Goal: Task Accomplishment & Management: Manage account settings

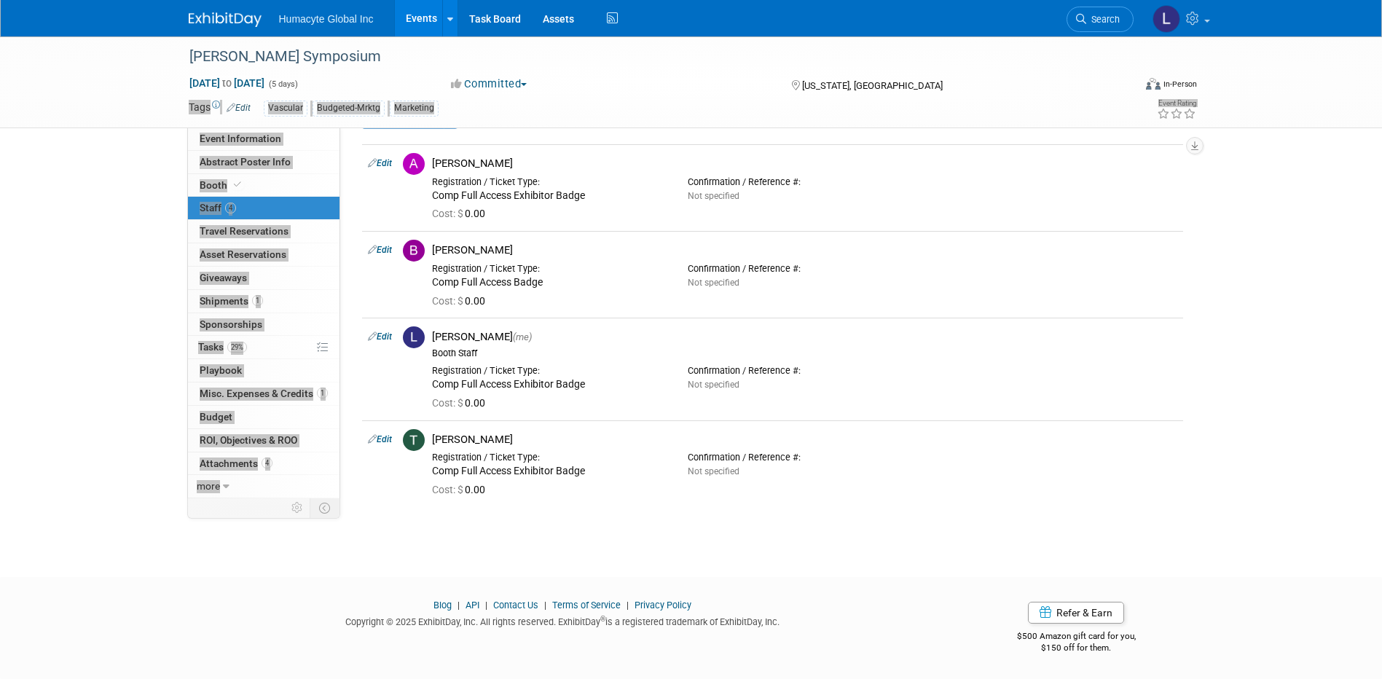
scroll to position [42, 0]
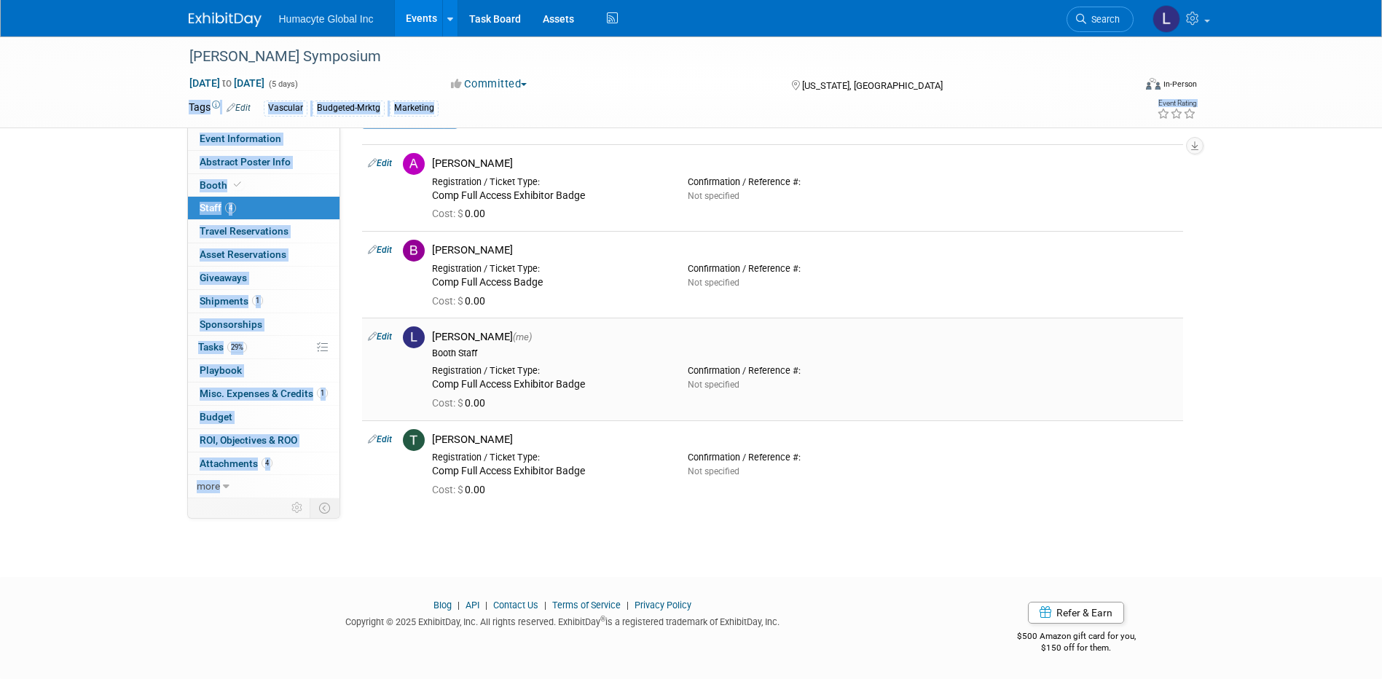
click at [935, 387] on div "Registration / Ticket Type: Comp Full Access Exhibitor Badge Confirmation / Ref…" at bounding box center [804, 375] width 767 height 32
click at [1085, 315] on td "[PERSON_NAME] Registration / Ticket Type: Comp Full Access Badge" at bounding box center [804, 274] width 757 height 87
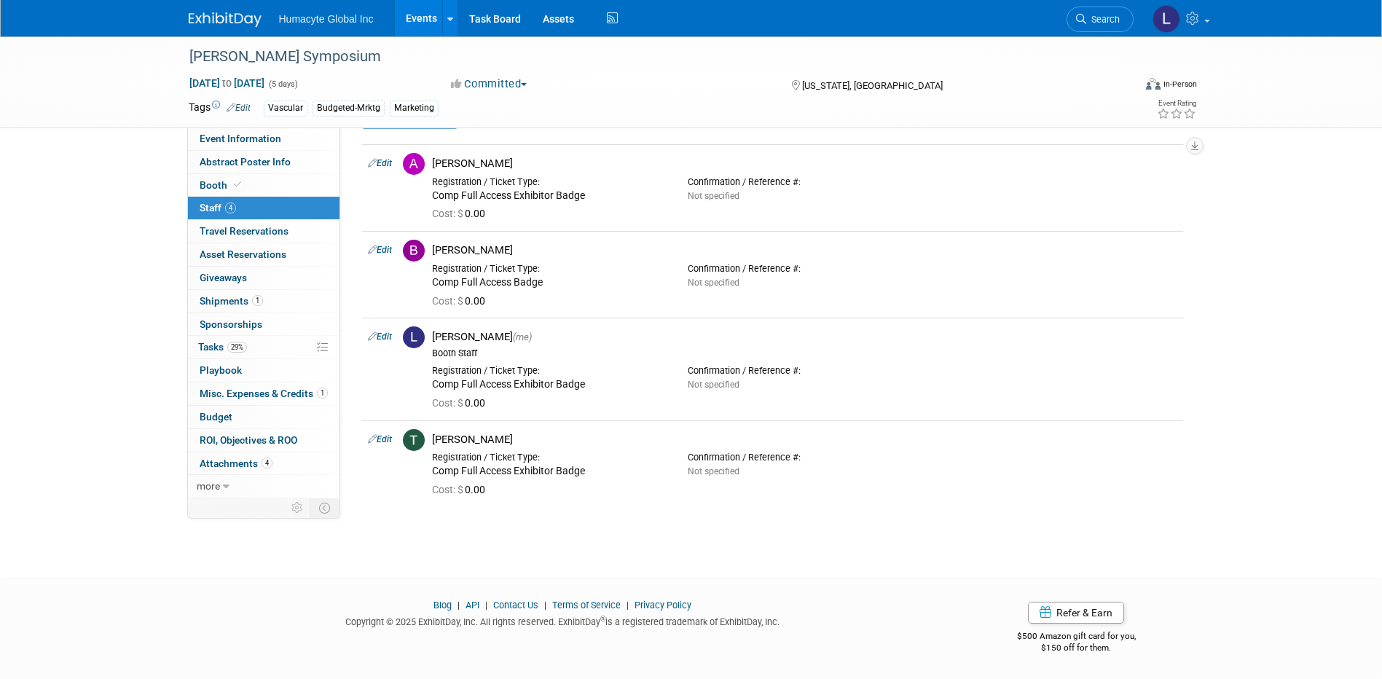
click at [210, 206] on span "Staff 4" at bounding box center [218, 208] width 36 height 12
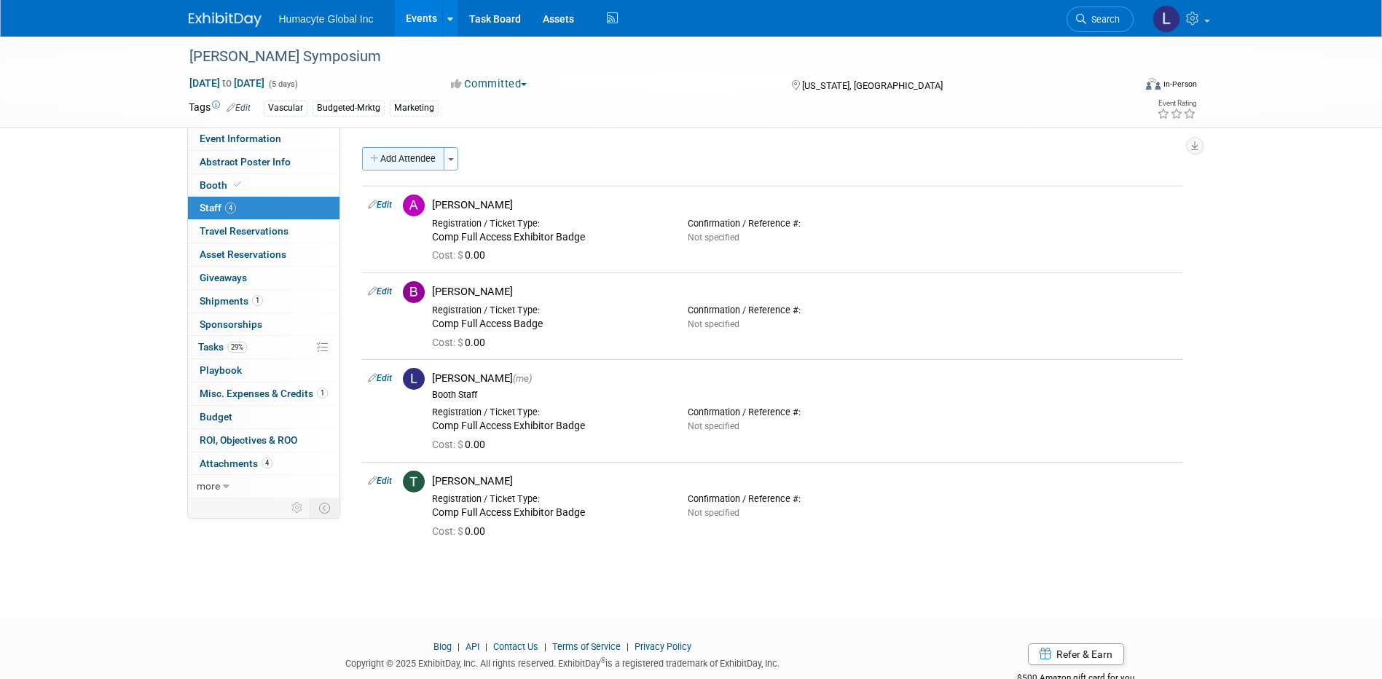
click at [406, 156] on button "Add Attendee" at bounding box center [403, 158] width 82 height 23
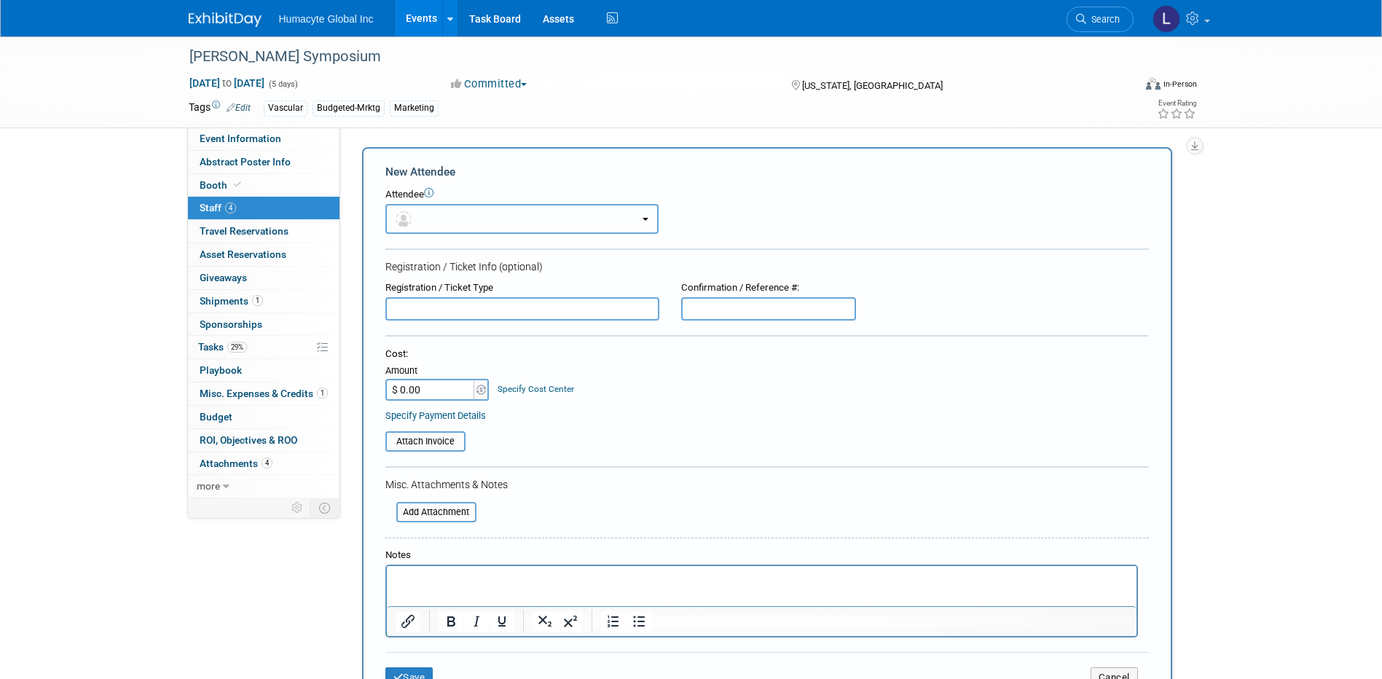
click at [449, 223] on button "button" at bounding box center [521, 219] width 273 height 30
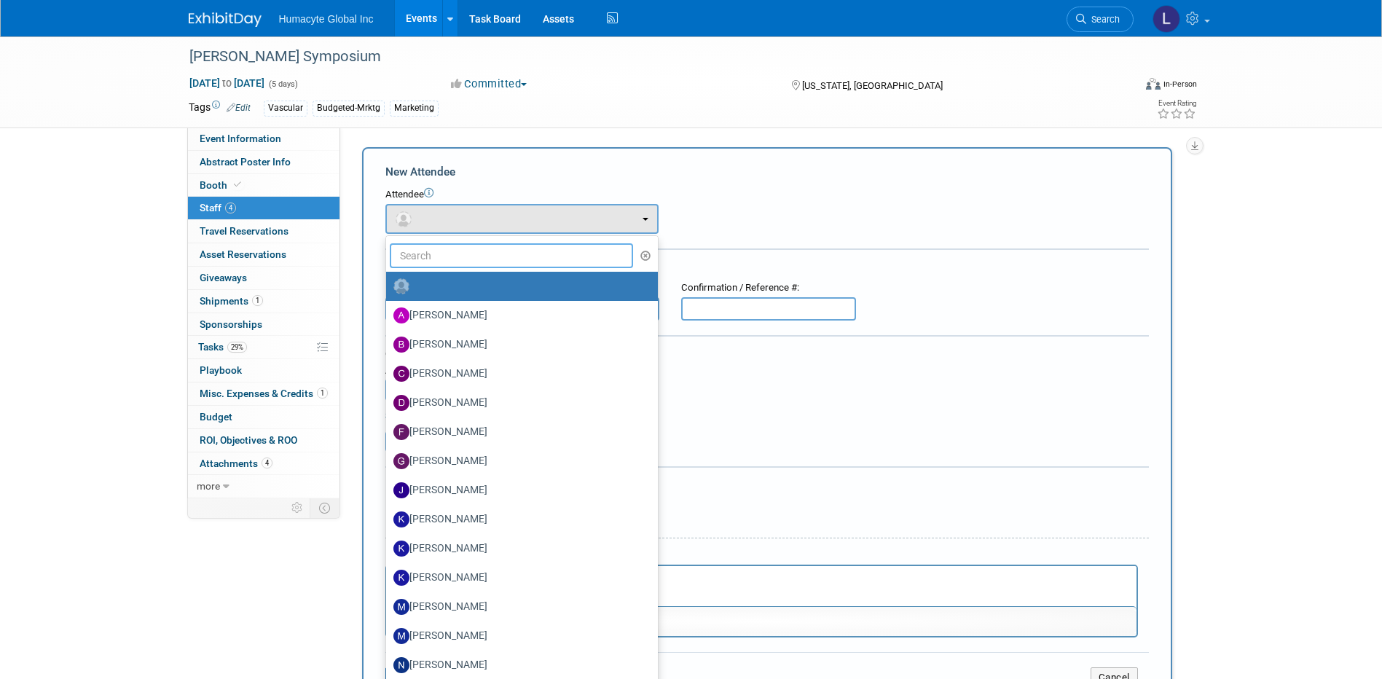
click at [424, 251] on input "text" at bounding box center [512, 255] width 244 height 25
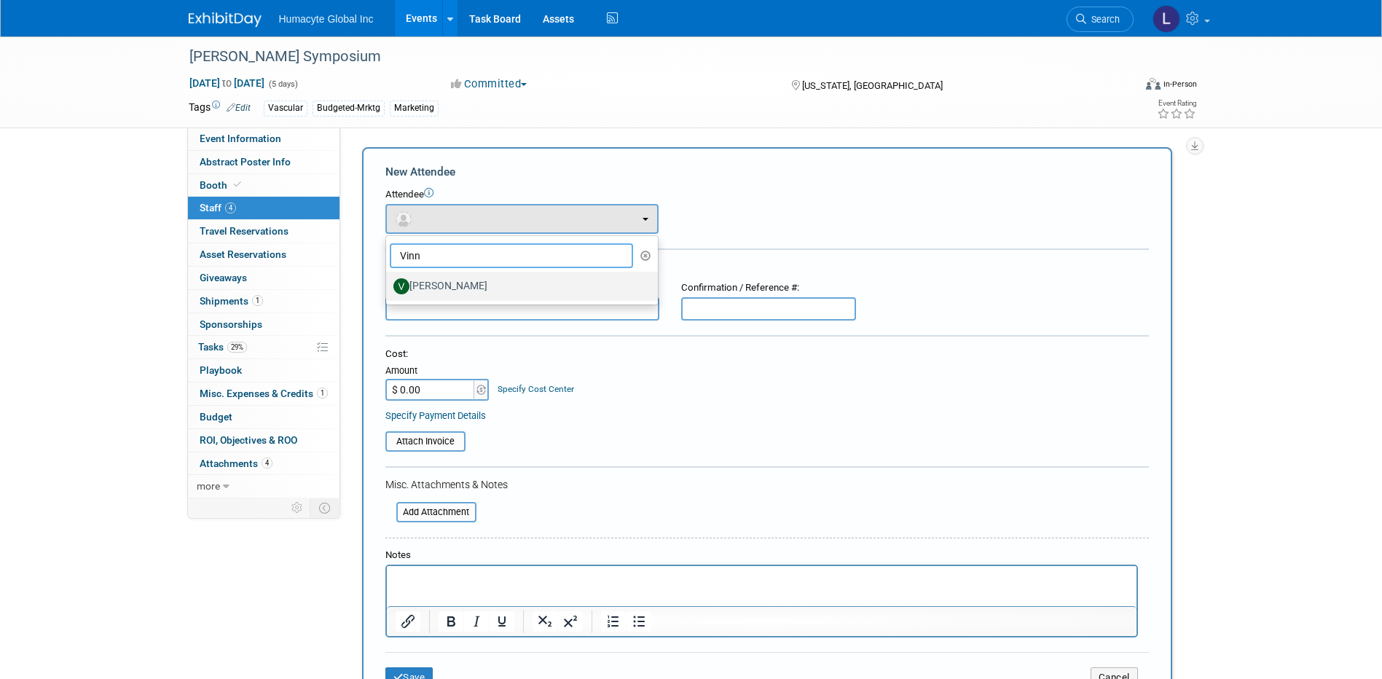
type input "Vinn"
click at [444, 294] on label "[PERSON_NAME]" at bounding box center [518, 286] width 250 height 23
click at [388, 289] on input "[PERSON_NAME]" at bounding box center [383, 284] width 9 height 9
select select "6610b2a4-1c57-494a-8852-97f52d13be71"
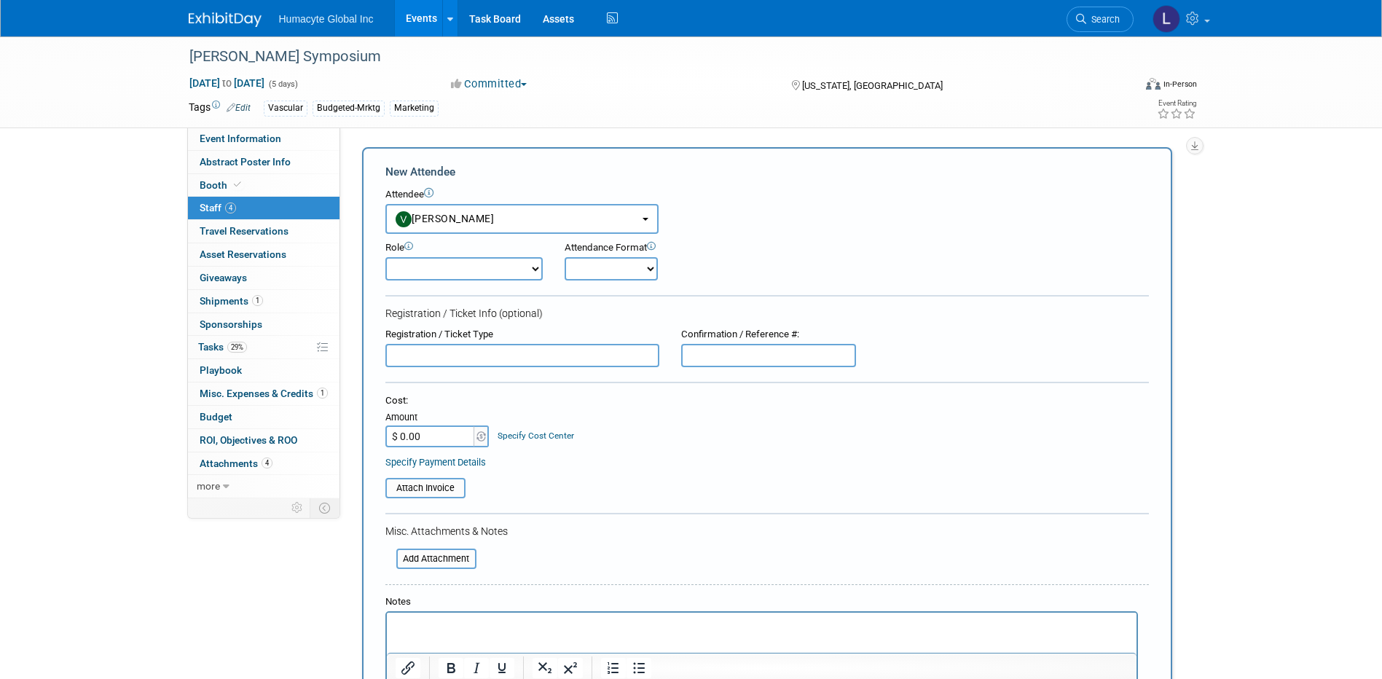
click at [444, 356] on input "text" at bounding box center [522, 355] width 274 height 23
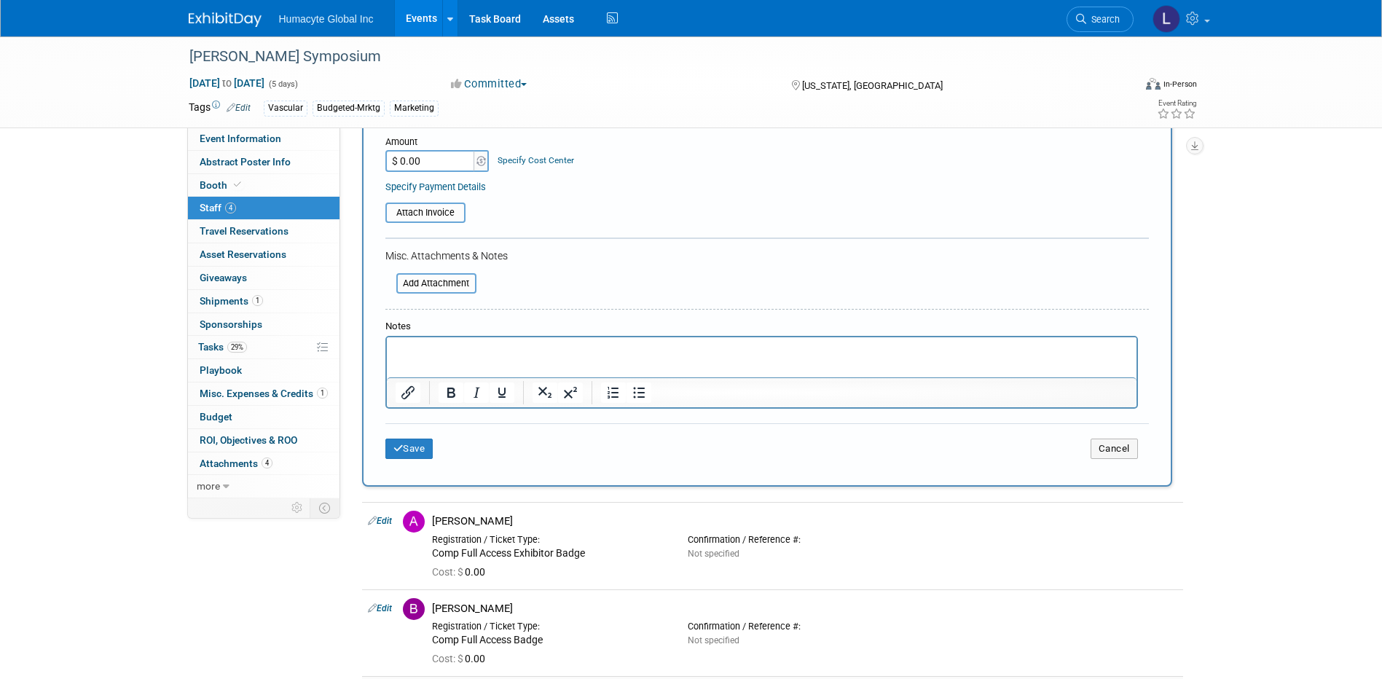
scroll to position [437, 0]
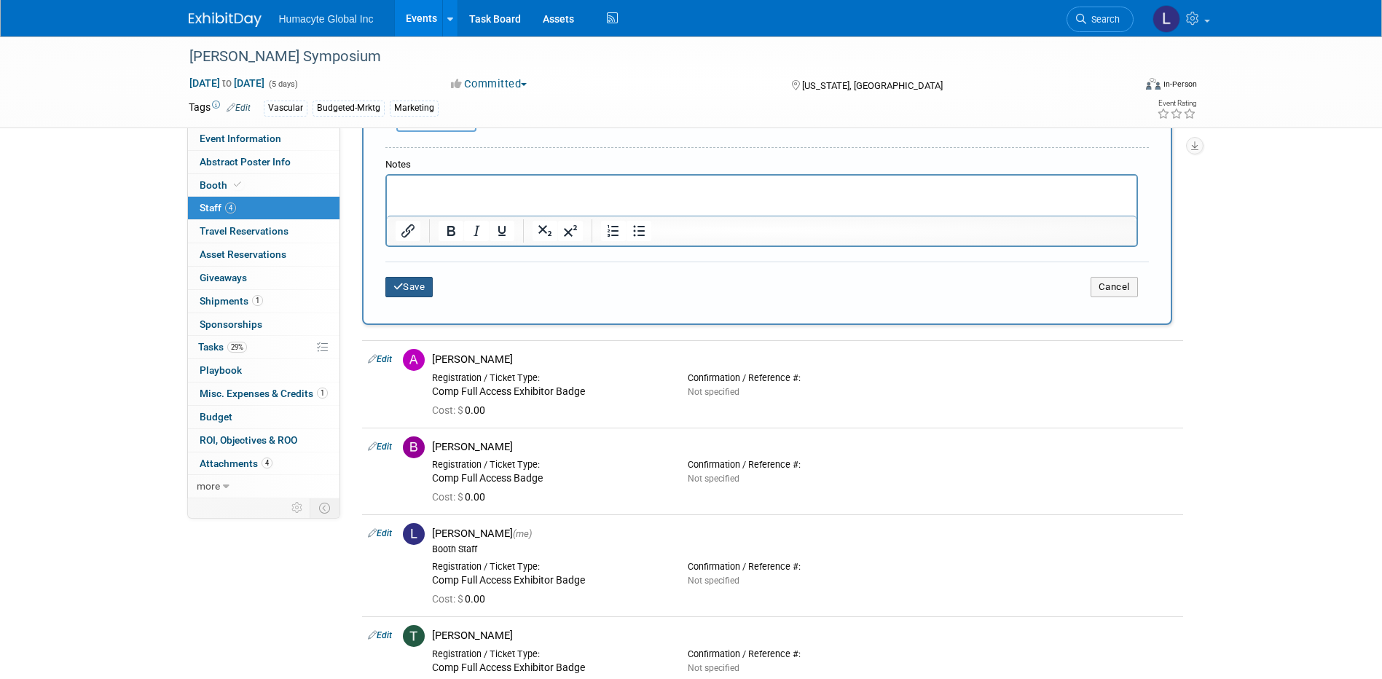
type input "Comp Full Exhibitor Badge Access"
click at [426, 287] on button "Save" at bounding box center [409, 287] width 48 height 20
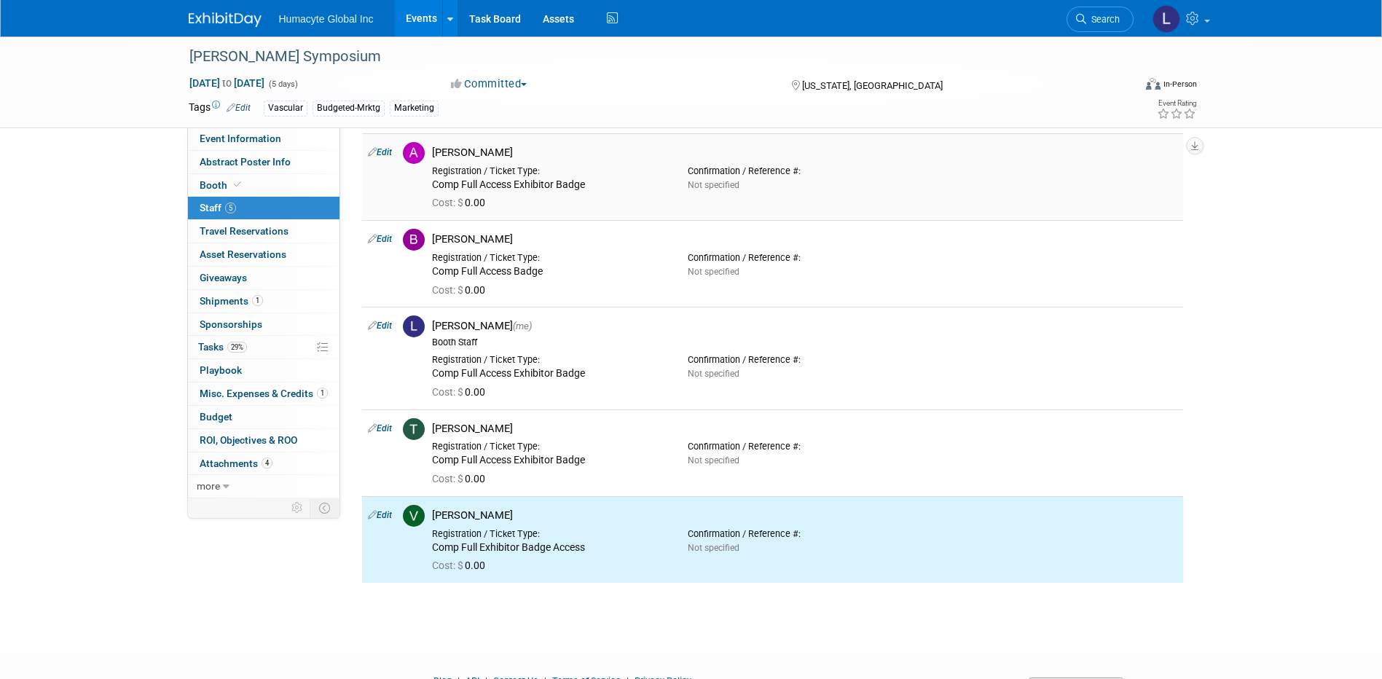
scroll to position [0, 0]
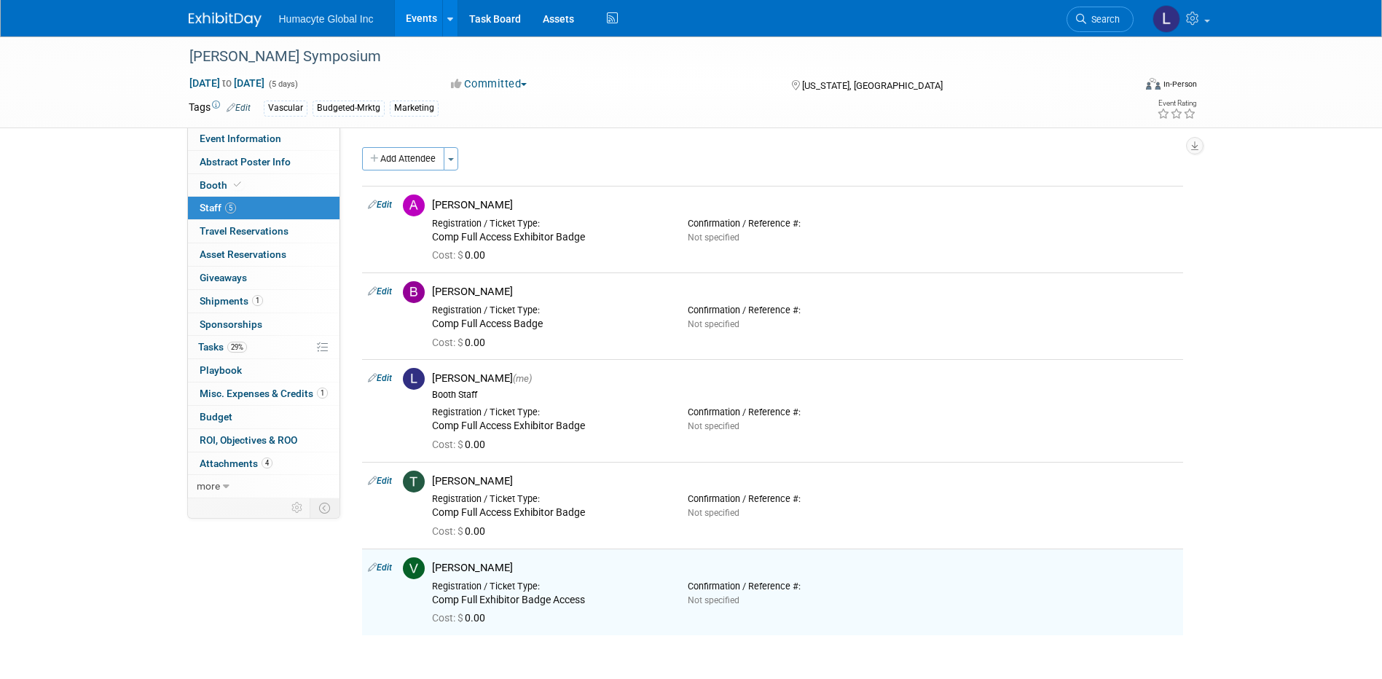
click at [420, 151] on button "Add Attendee" at bounding box center [403, 158] width 82 height 23
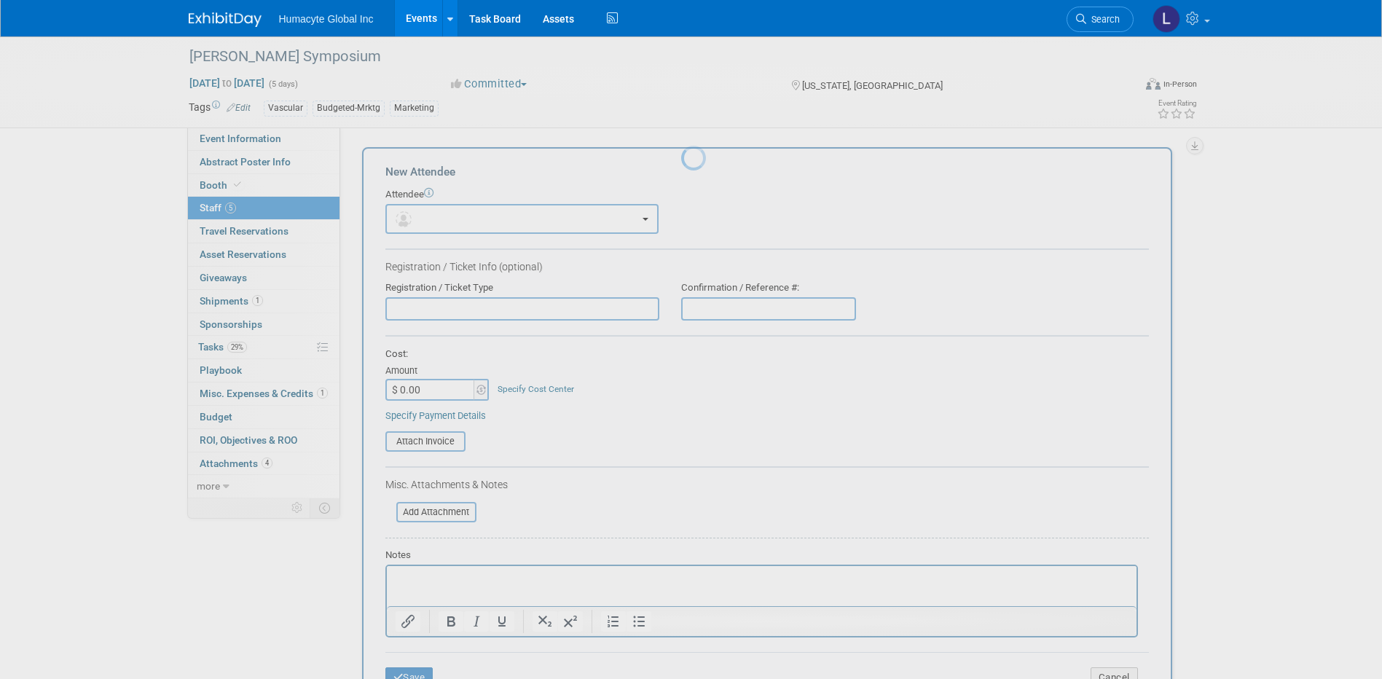
click at [681, 160] on div at bounding box center [691, 339] width 20 height 679
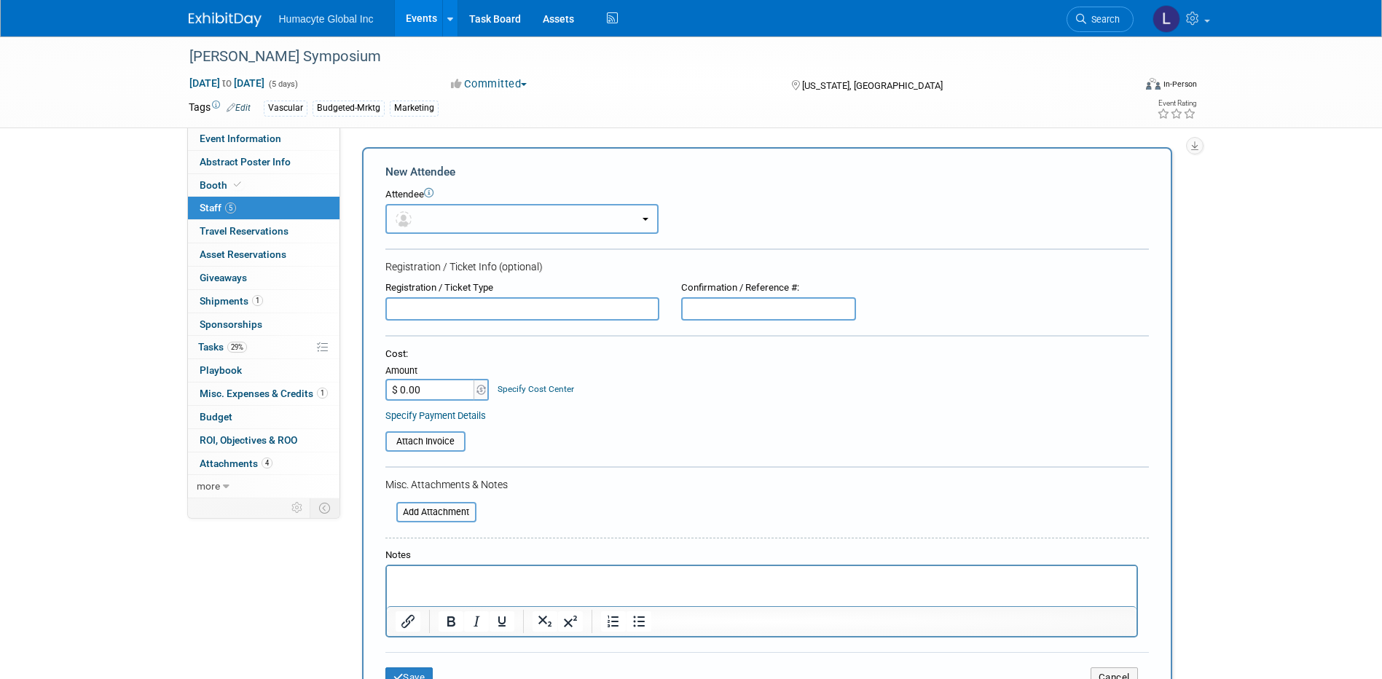
click at [412, 221] on span "button" at bounding box center [406, 219] width 21 height 12
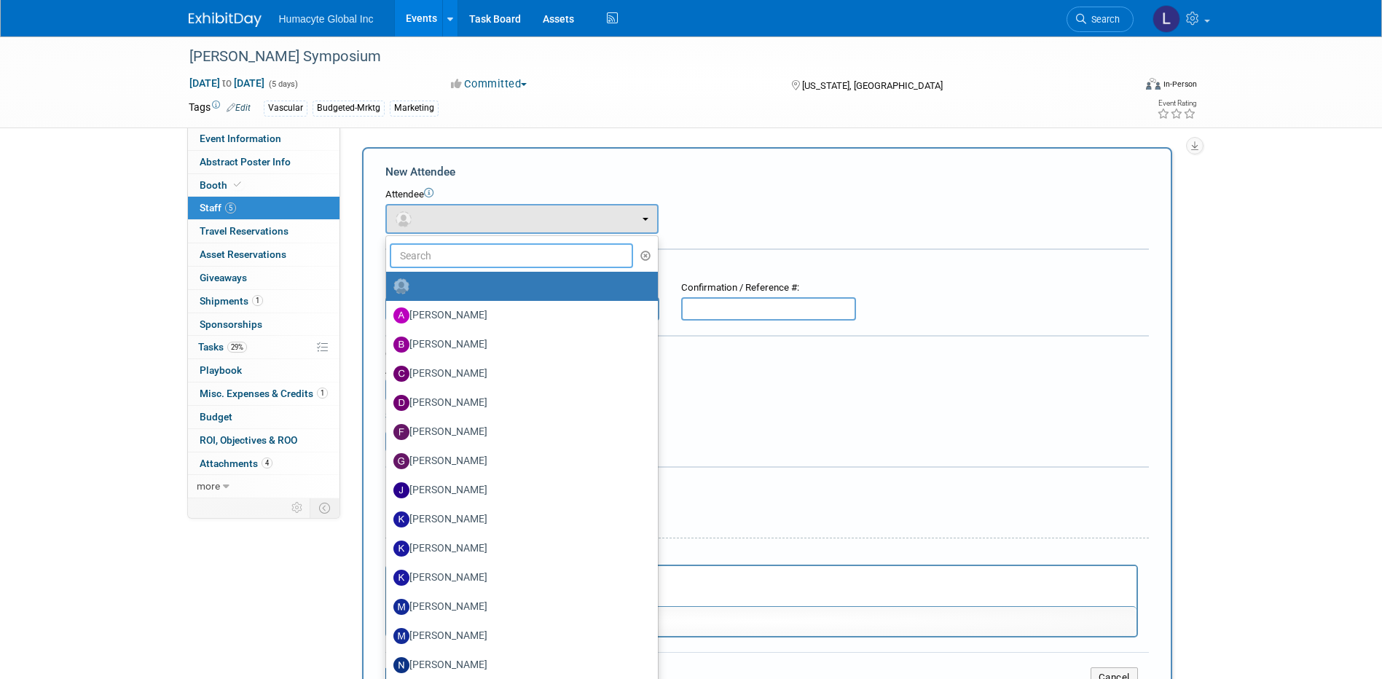
click at [428, 254] on input "text" at bounding box center [512, 255] width 244 height 25
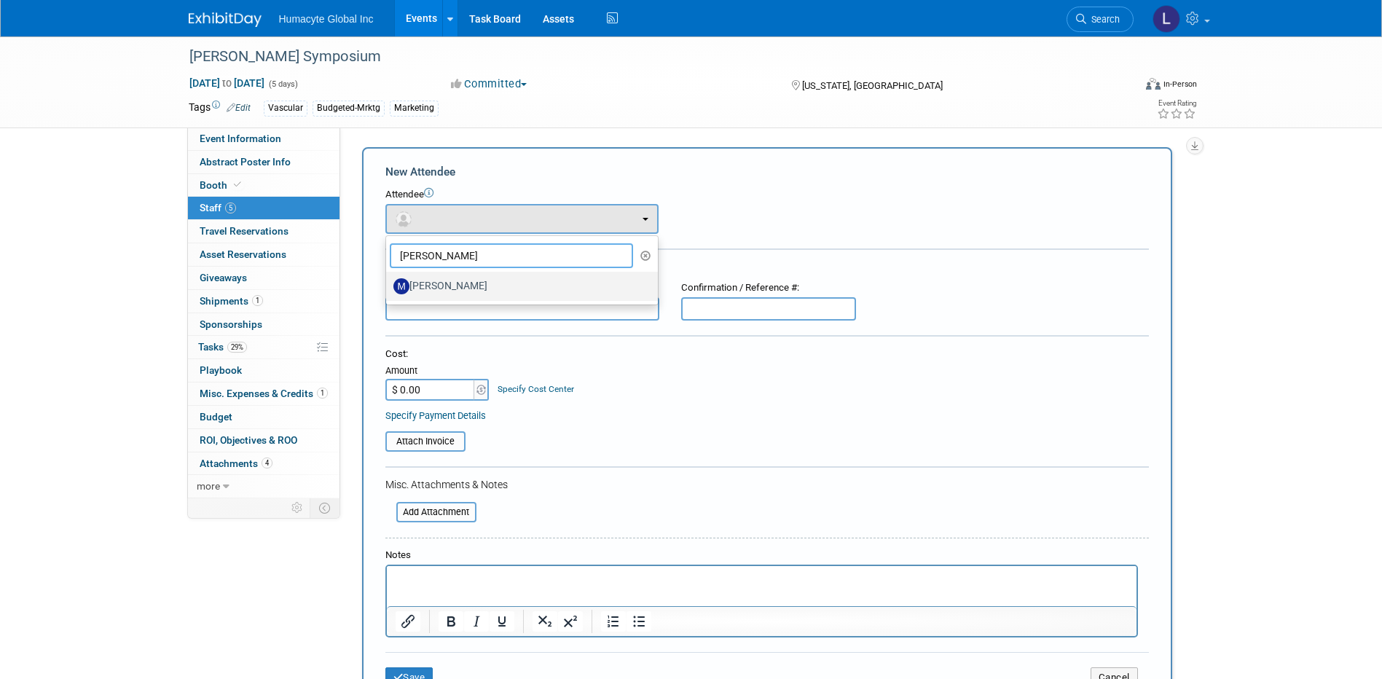
type input "[PERSON_NAME]"
click at [444, 291] on label "[PERSON_NAME]" at bounding box center [518, 286] width 250 height 23
click at [388, 289] on input "[PERSON_NAME]" at bounding box center [383, 284] width 9 height 9
select select "c950372b-7b47-4057-849f-a60428896a91"
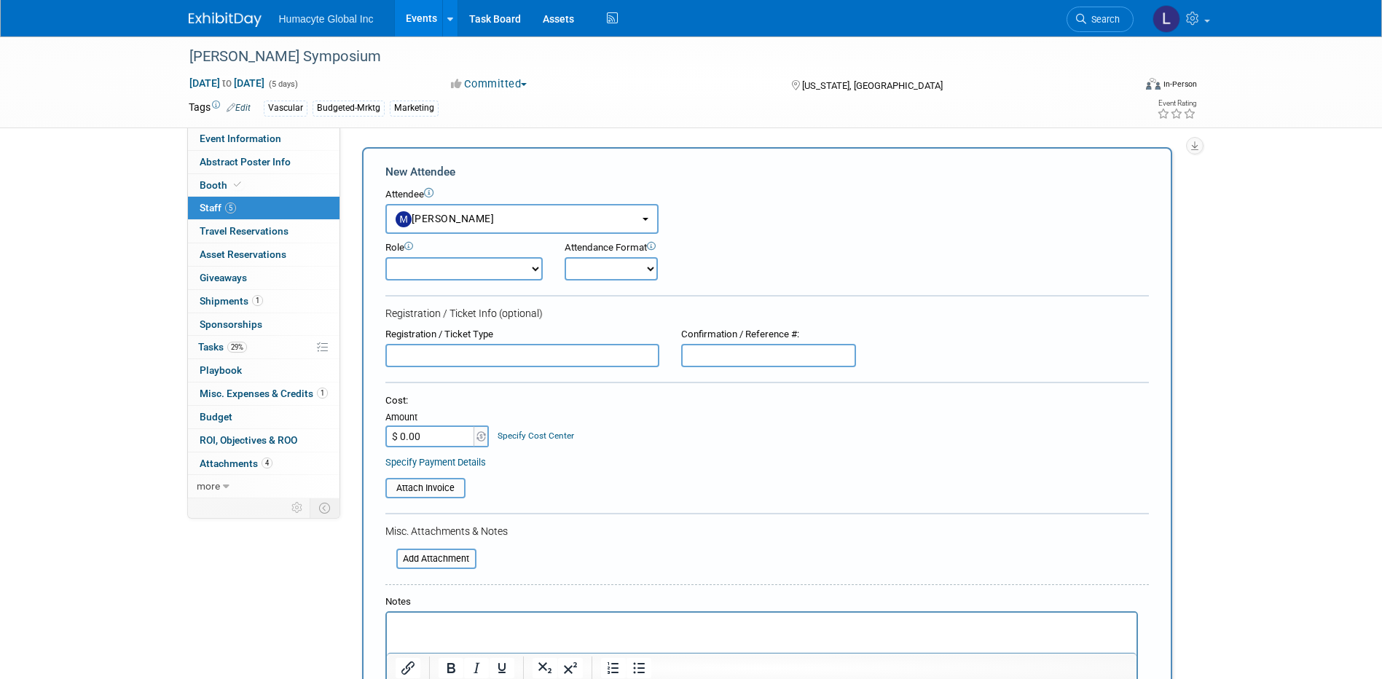
click at [441, 350] on input "text" at bounding box center [522, 355] width 274 height 23
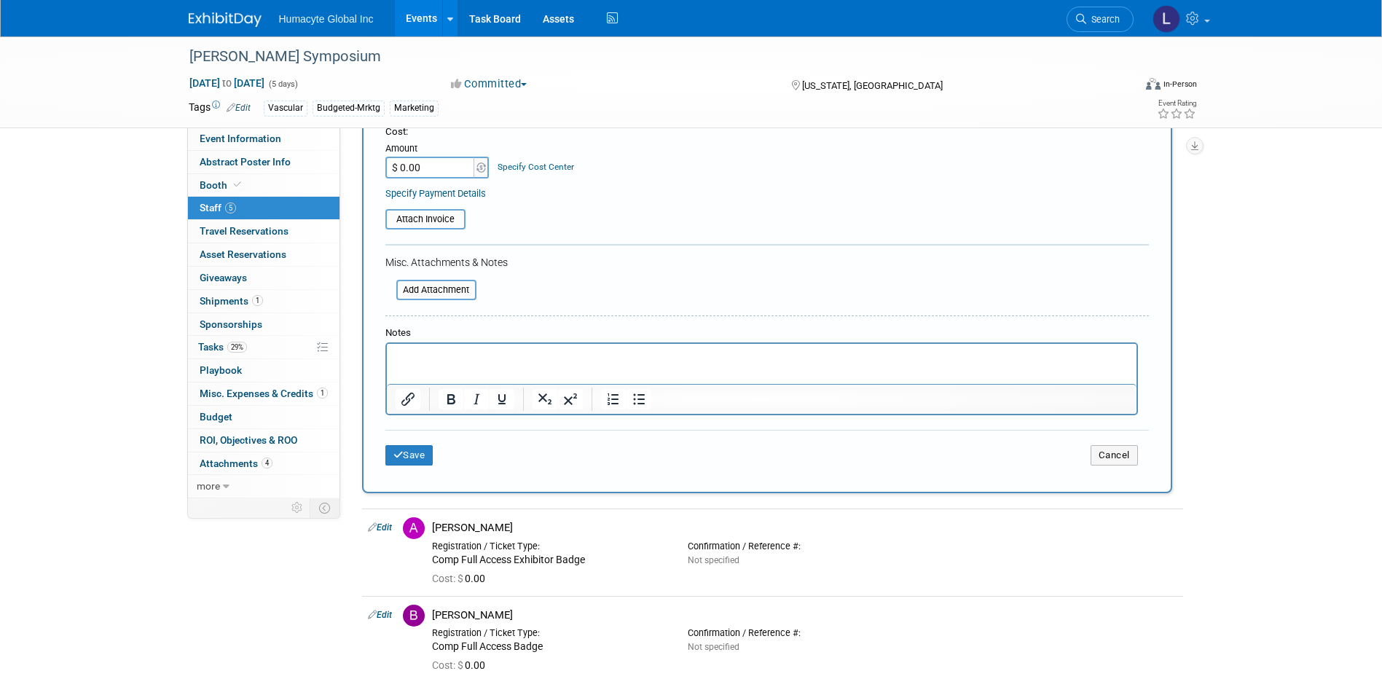
scroll to position [437, 0]
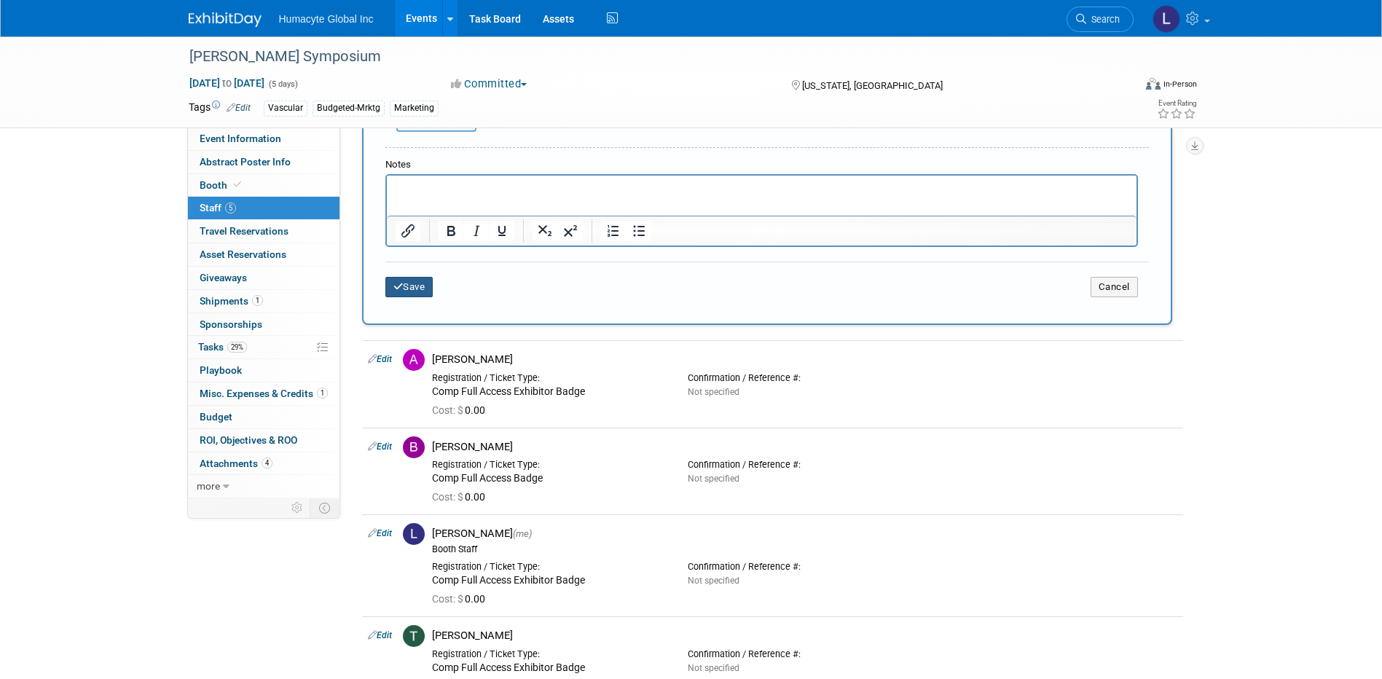
type input "Comp Badge"
click at [406, 288] on button "Save" at bounding box center [409, 287] width 48 height 20
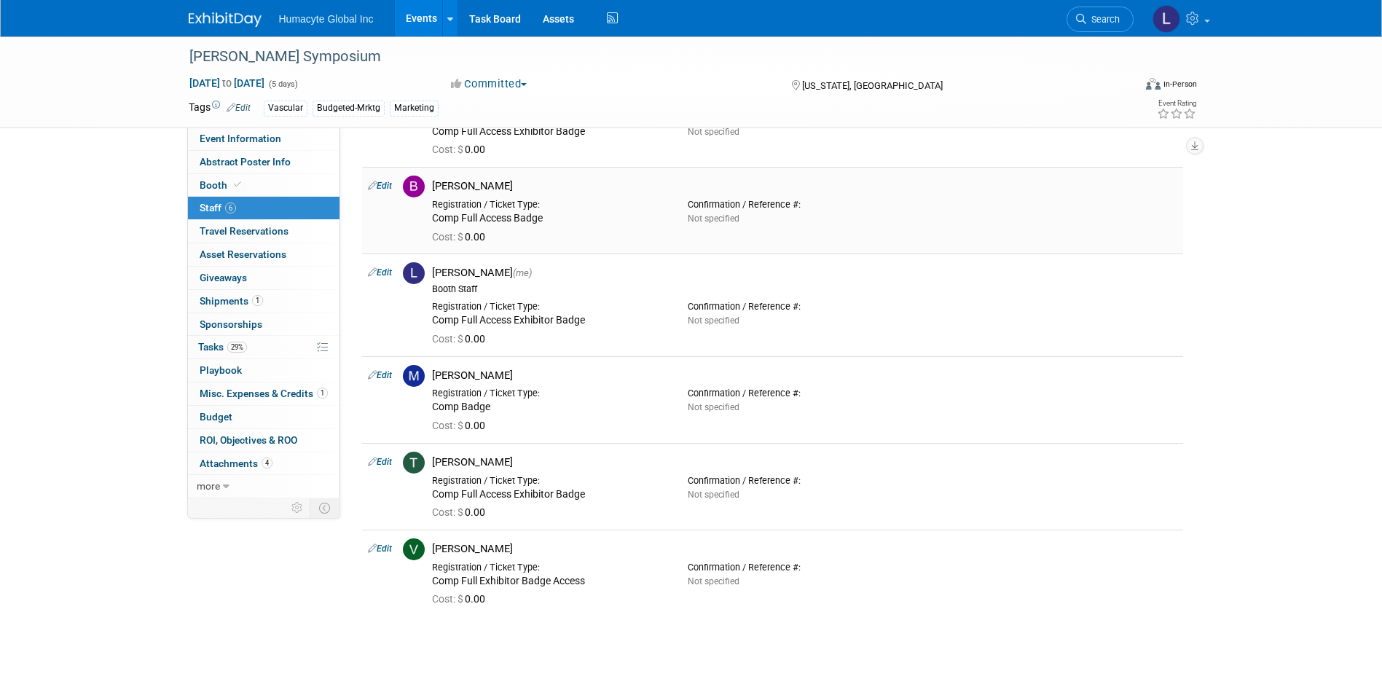
scroll to position [0, 0]
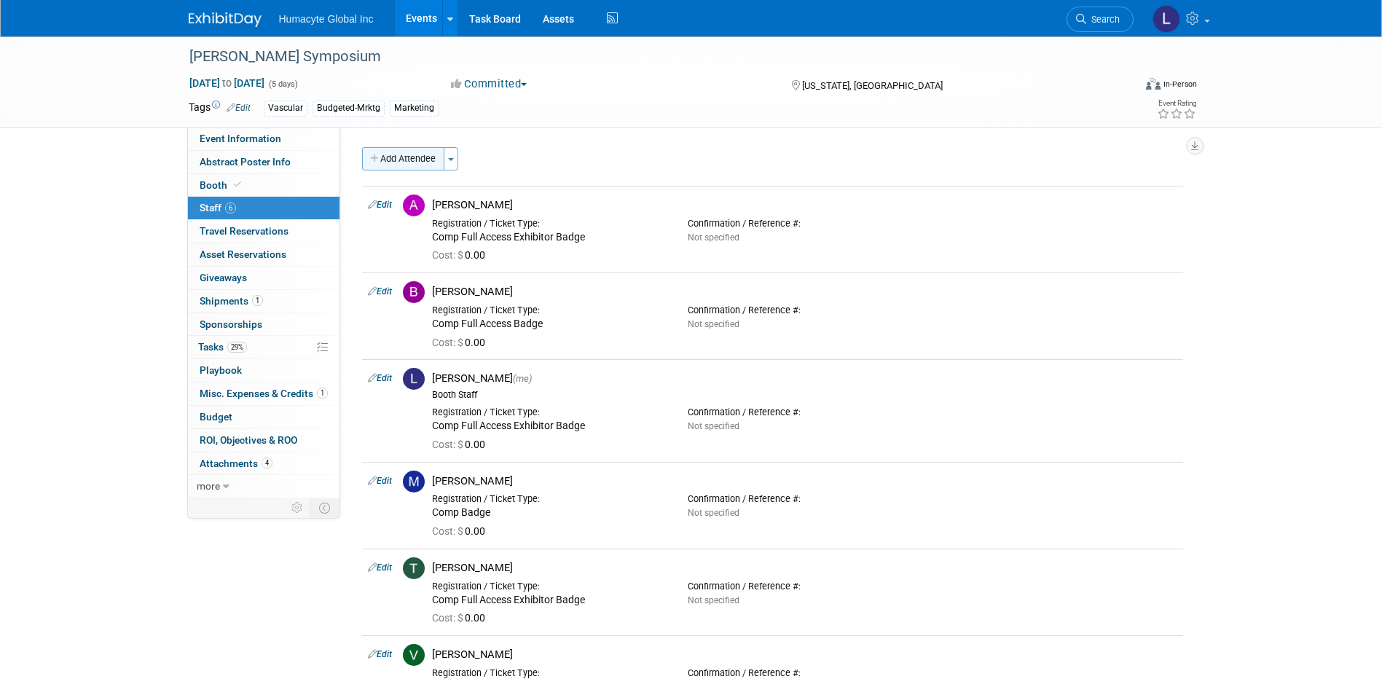
click at [411, 155] on button "Add Attendee" at bounding box center [403, 158] width 82 height 23
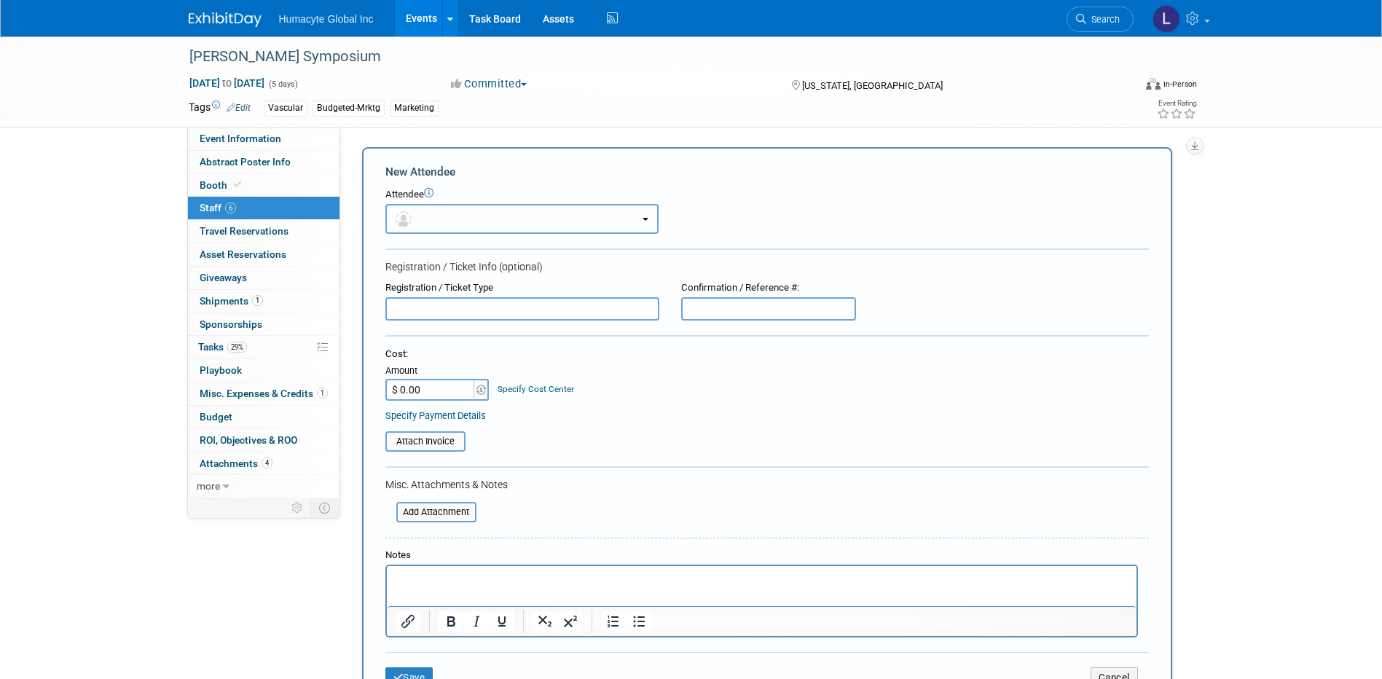
click at [438, 216] on button "button" at bounding box center [521, 219] width 273 height 30
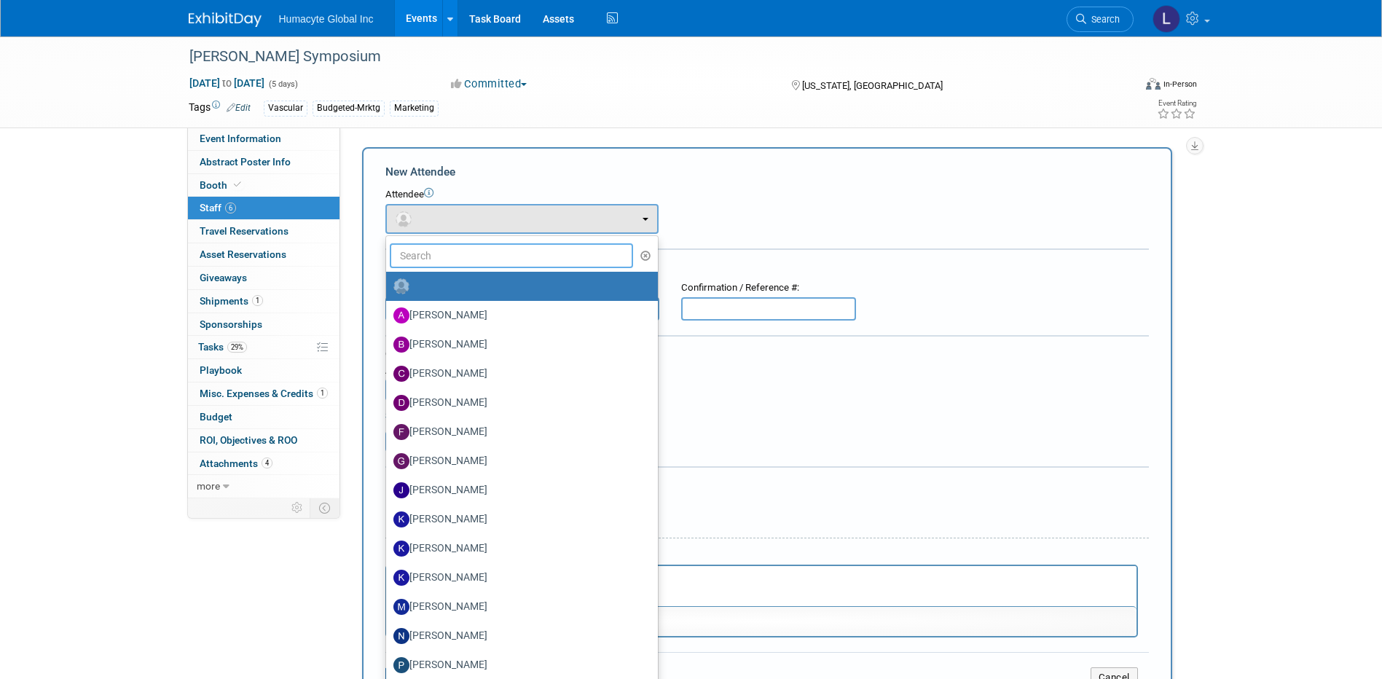
click at [436, 265] on input "text" at bounding box center [512, 255] width 244 height 25
click at [889, 346] on form "New Attendee Attendee <img src="[URL][DOMAIN_NAME]" style="width: 22px; height:…" at bounding box center [766, 431] width 763 height 535
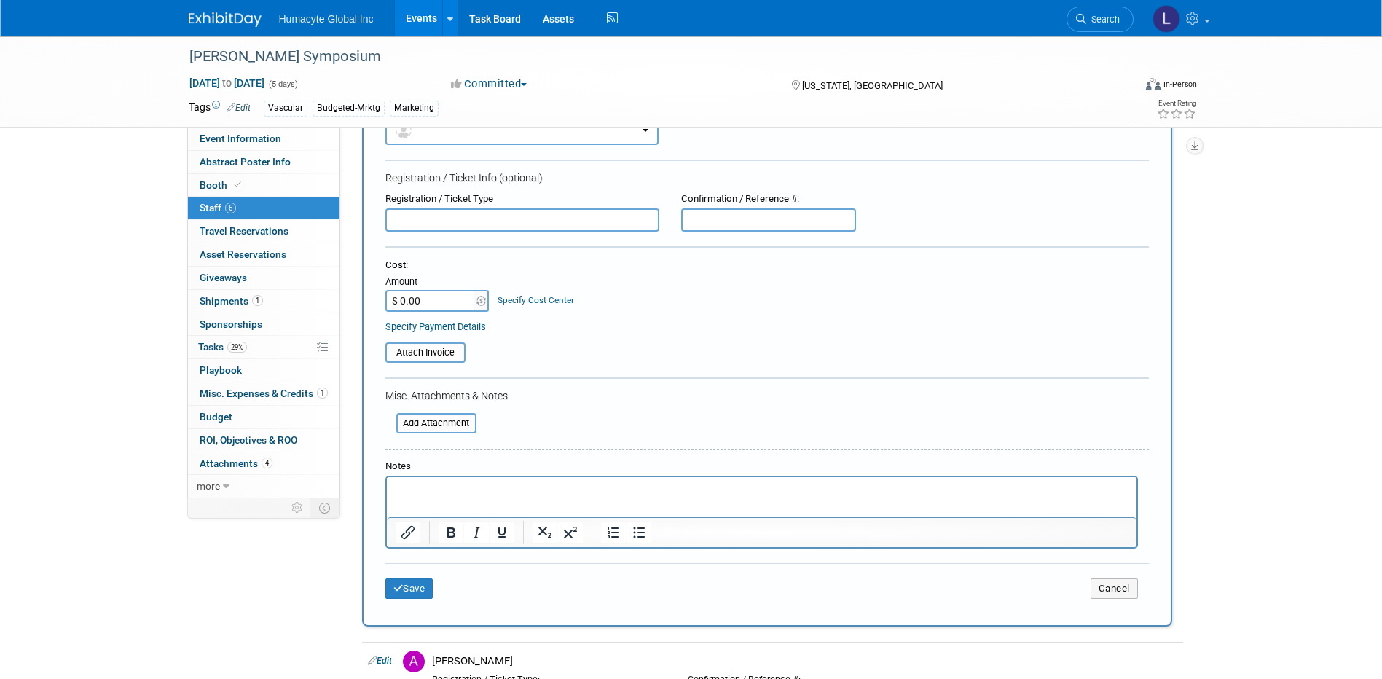
scroll to position [219, 0]
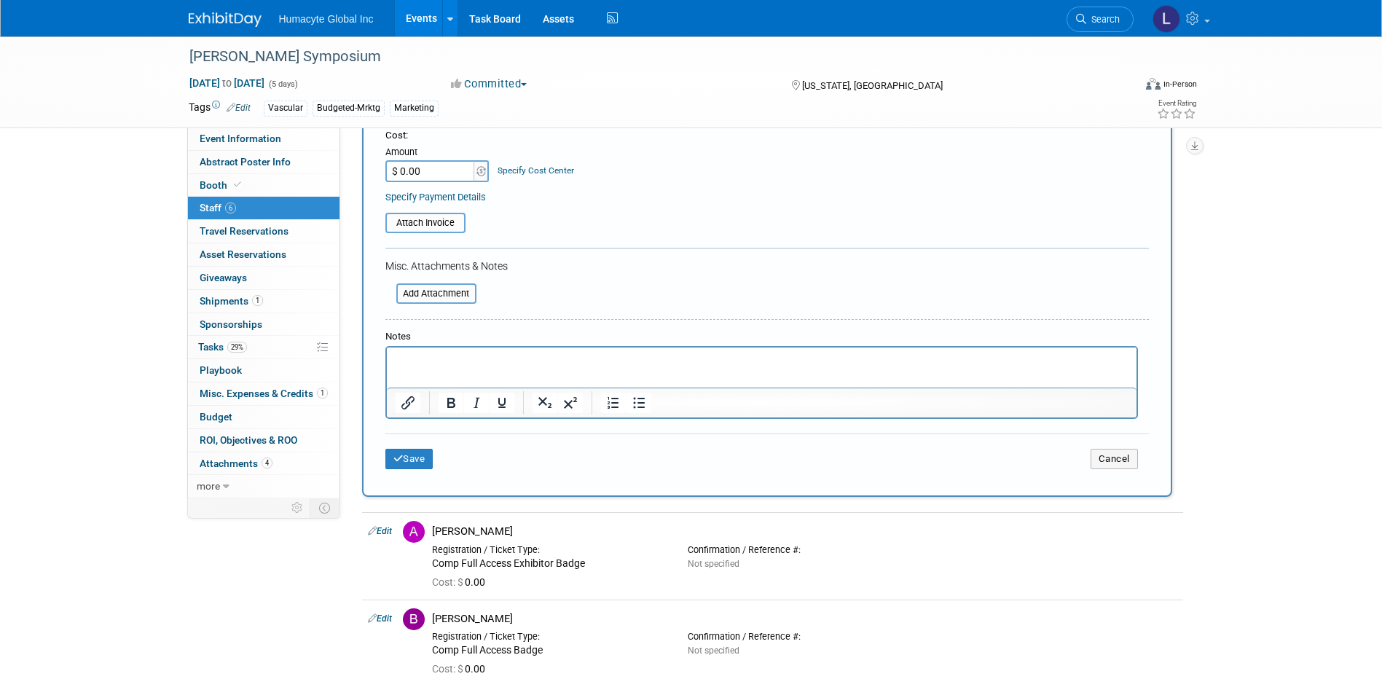
click at [411, 368] on html at bounding box center [761, 357] width 750 height 20
click at [406, 453] on button "Save" at bounding box center [409, 459] width 48 height 20
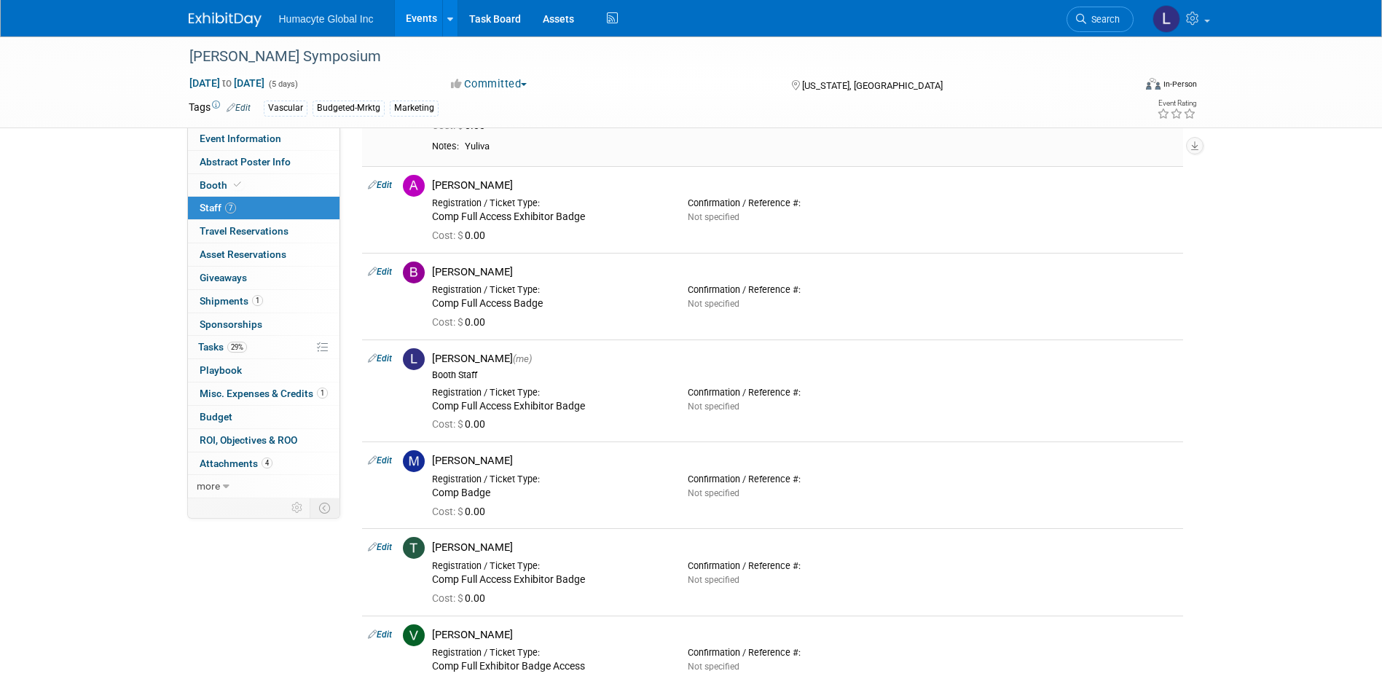
scroll to position [0, 0]
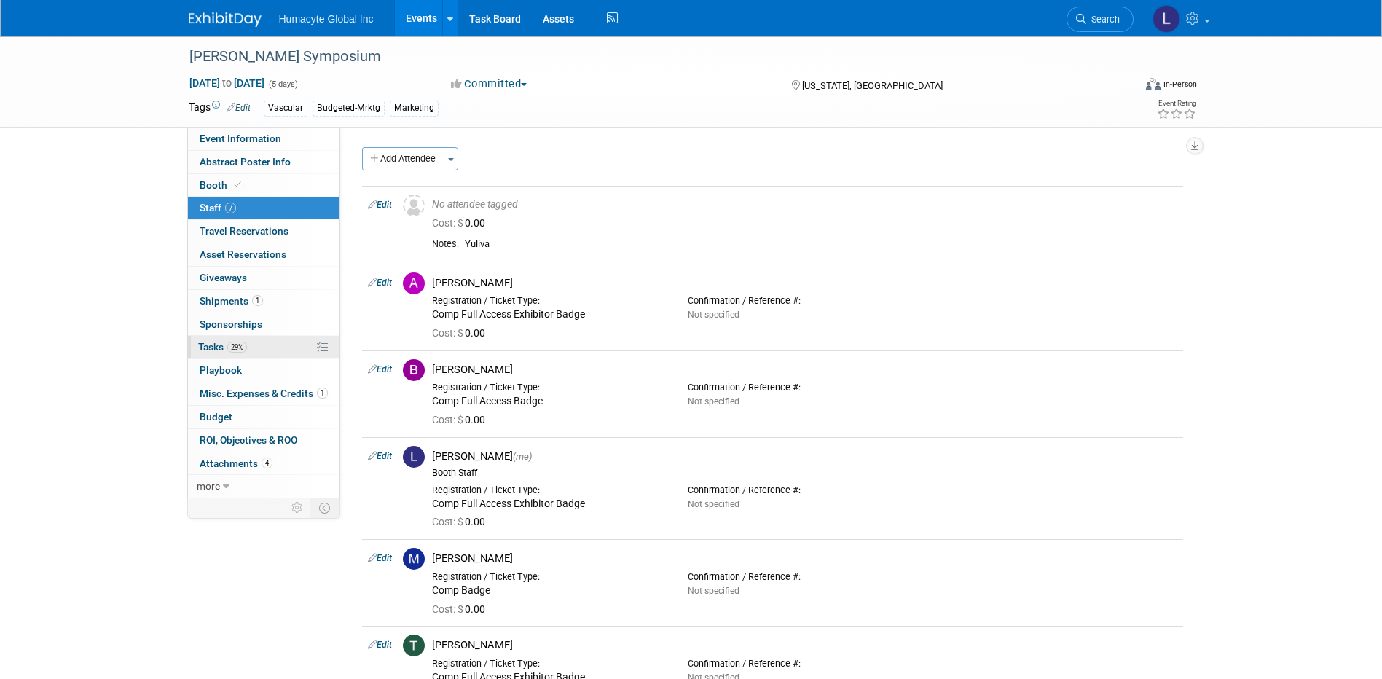
click at [221, 353] on link "29% Tasks 29%" at bounding box center [264, 347] width 152 height 23
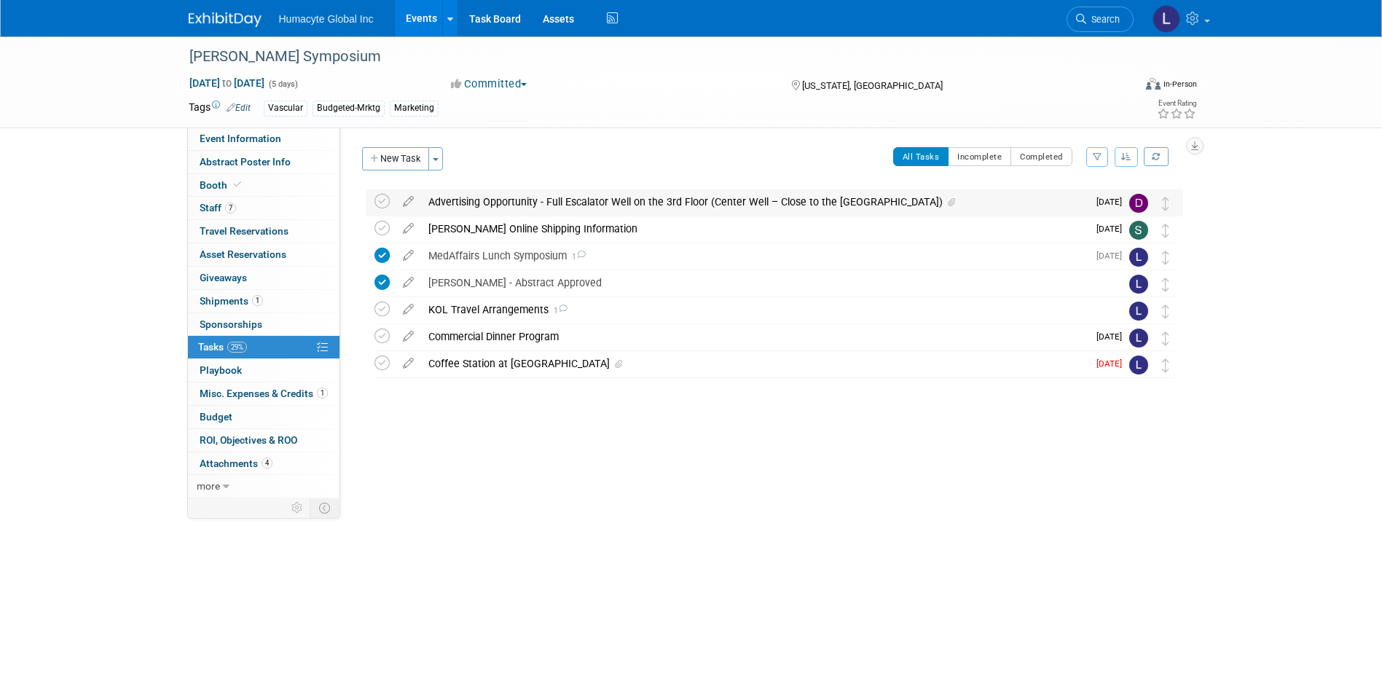
click at [557, 203] on div "Advertising Opportunity - Full Escalator Well on the 3rd Floor (Center Well – C…" at bounding box center [754, 201] width 667 height 25
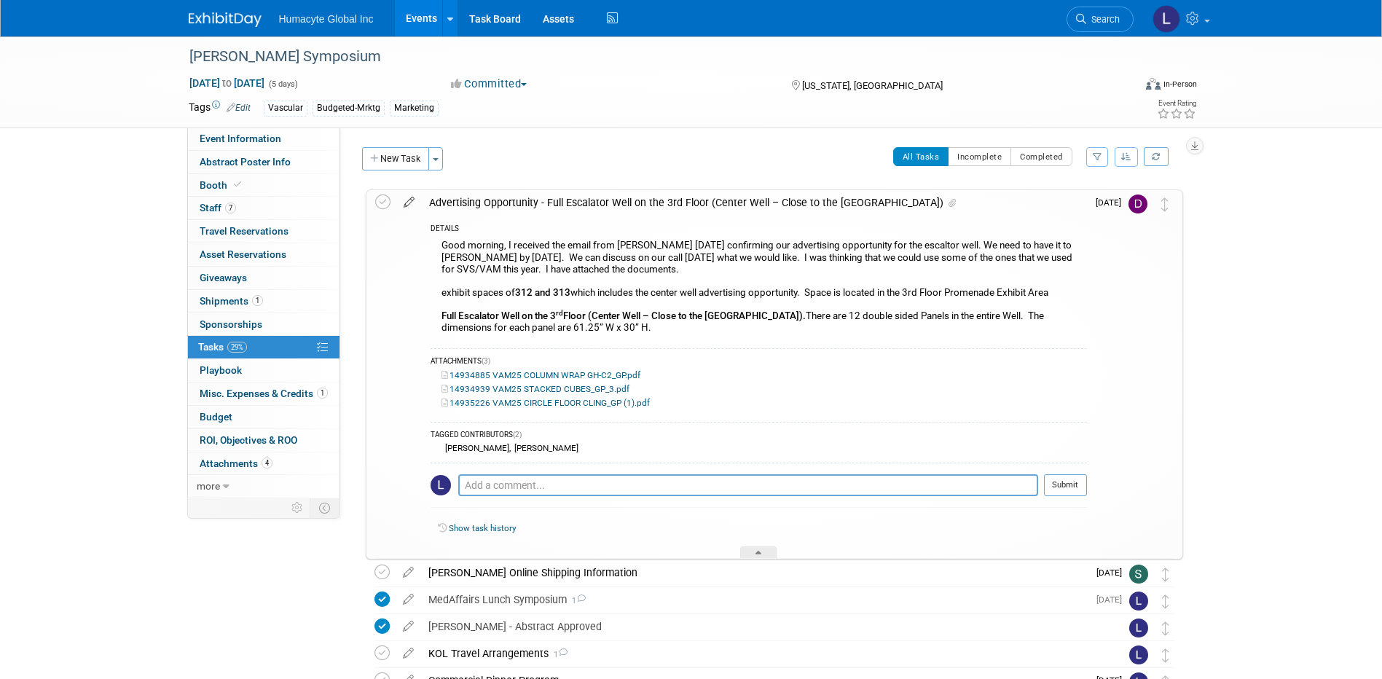
click at [406, 203] on icon at bounding box center [408, 199] width 25 height 18
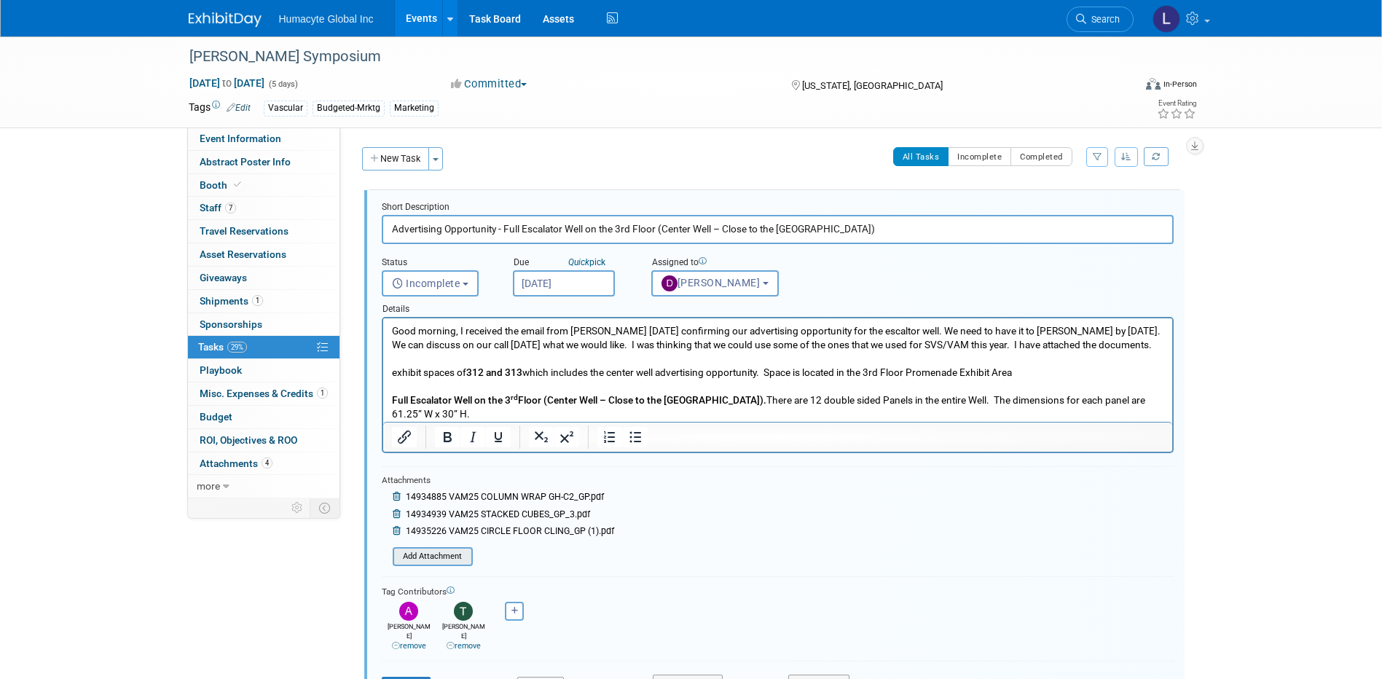
click at [439, 559] on input "file" at bounding box center [397, 557] width 149 height 16
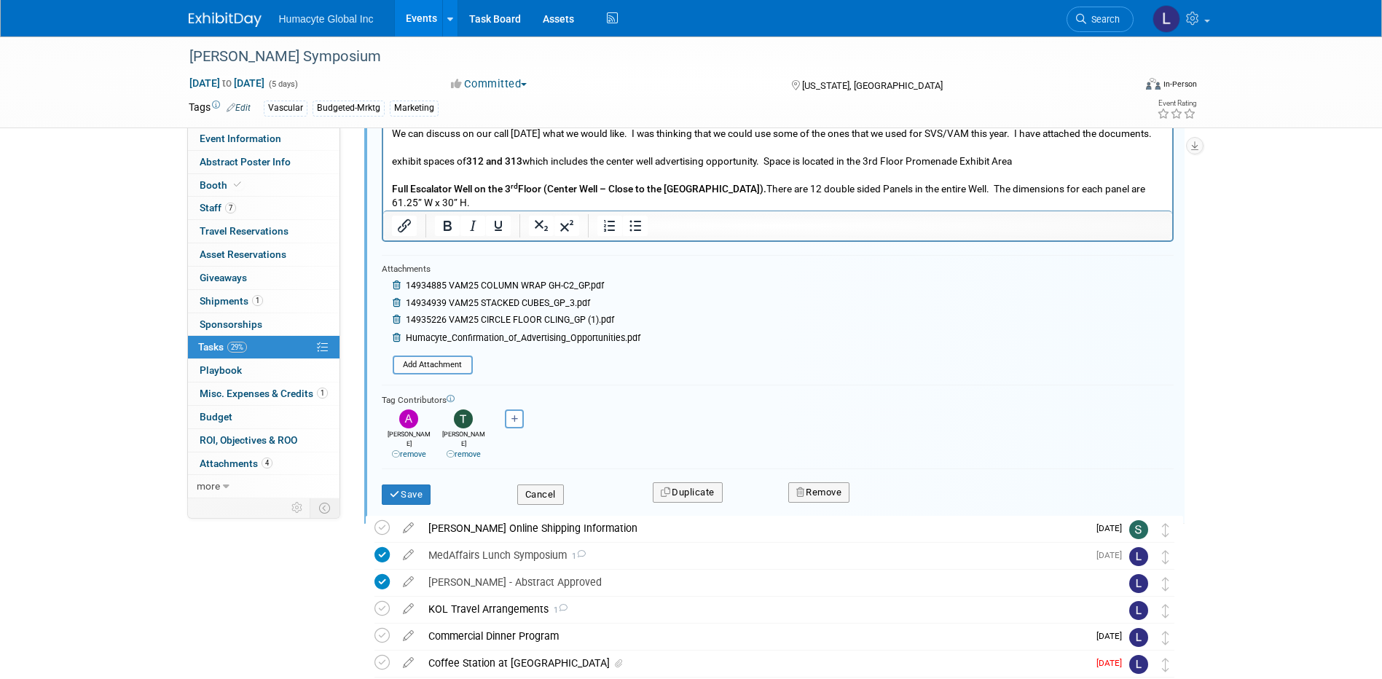
scroll to position [291, 0]
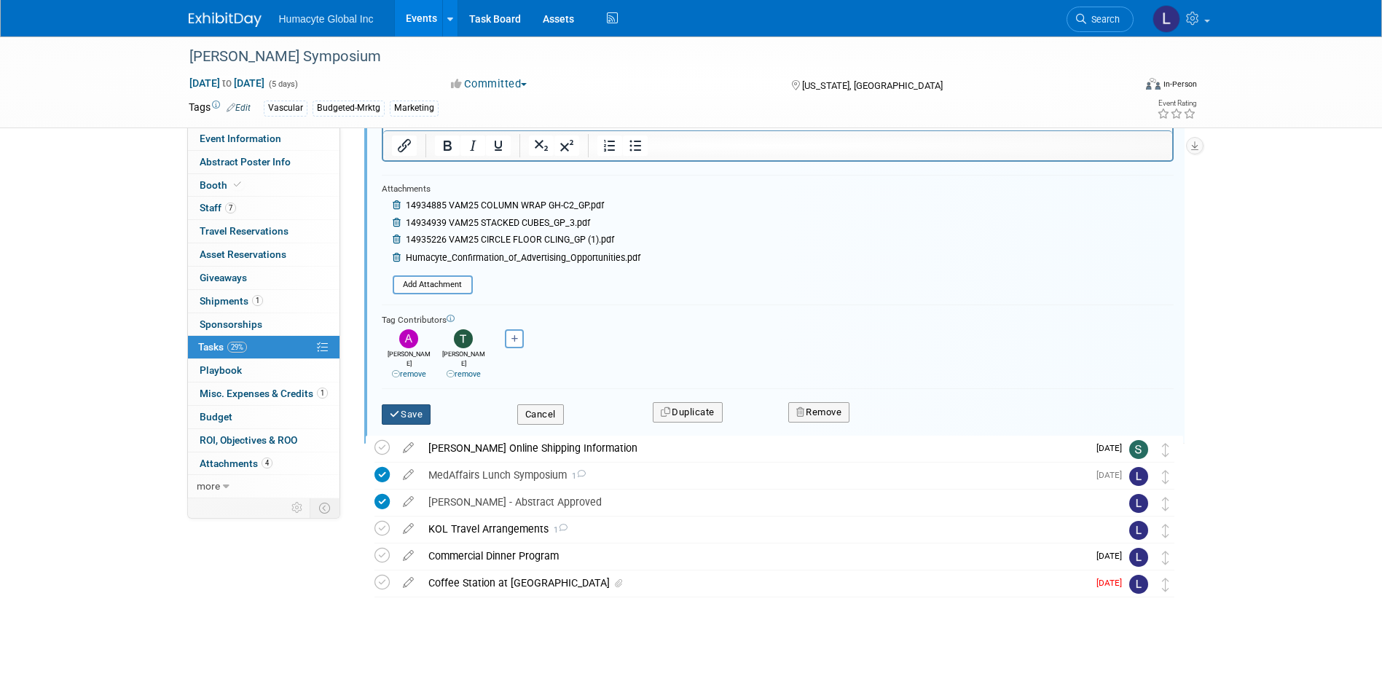
click at [403, 407] on button "Save" at bounding box center [407, 414] width 50 height 20
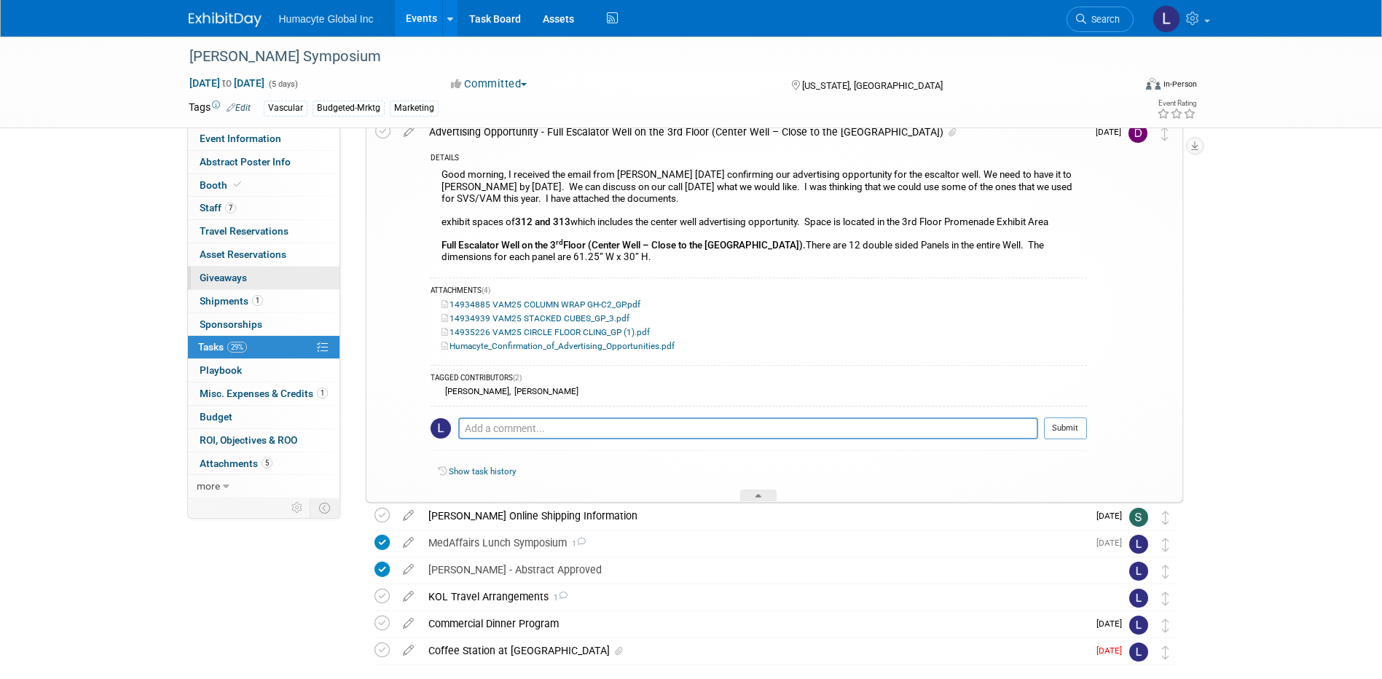
scroll to position [0, 0]
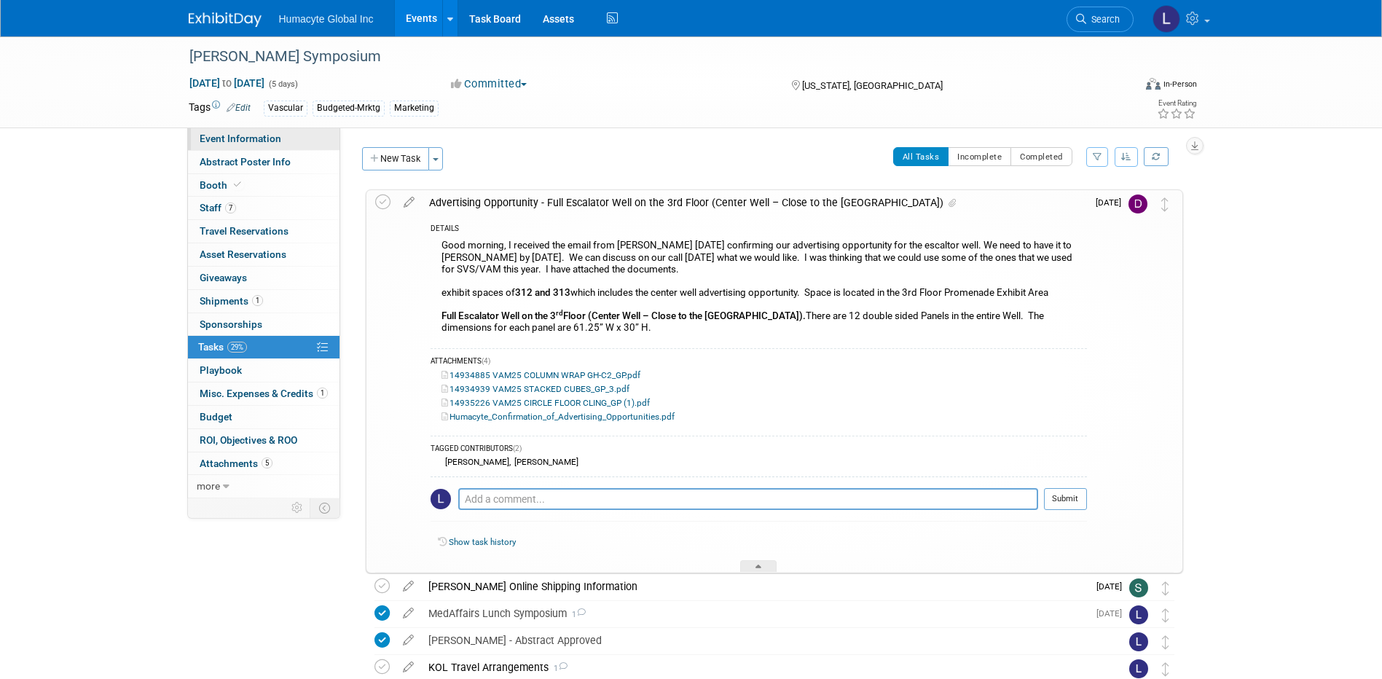
click at [210, 133] on span "Event Information" at bounding box center [241, 139] width 82 height 12
select select "Marketing"
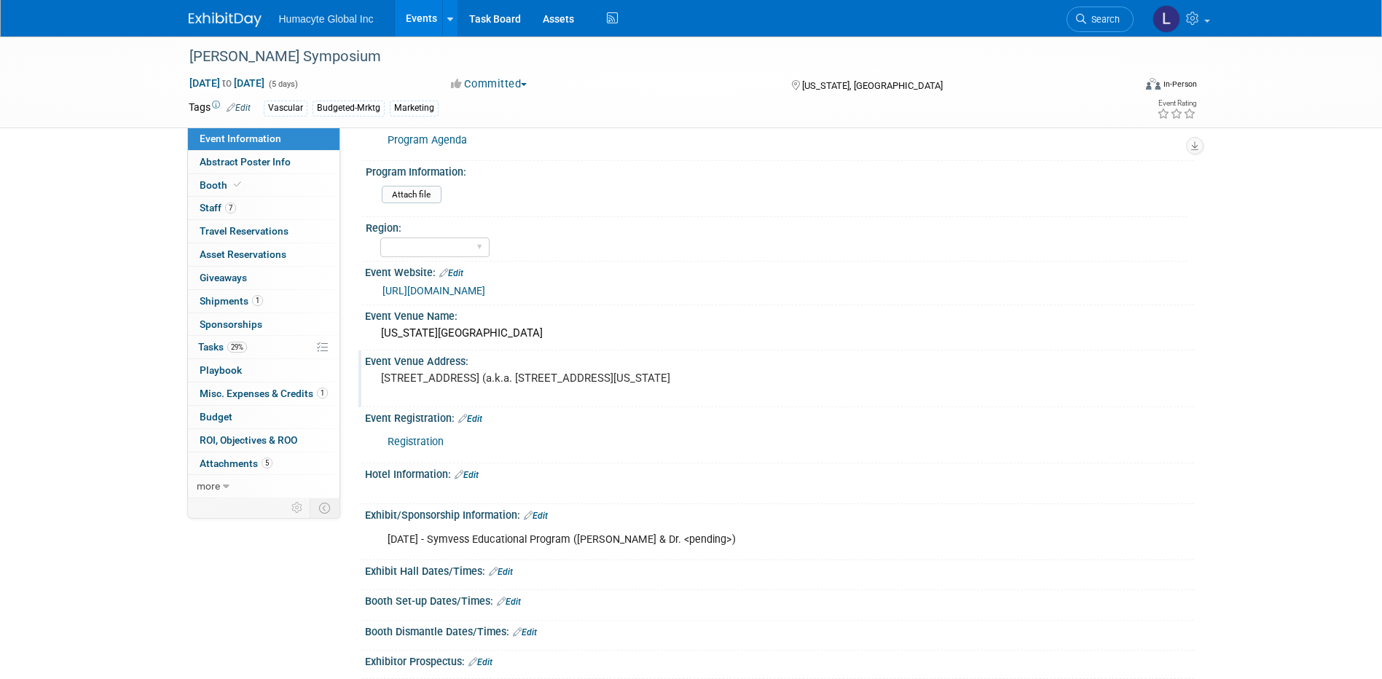
scroll to position [364, 0]
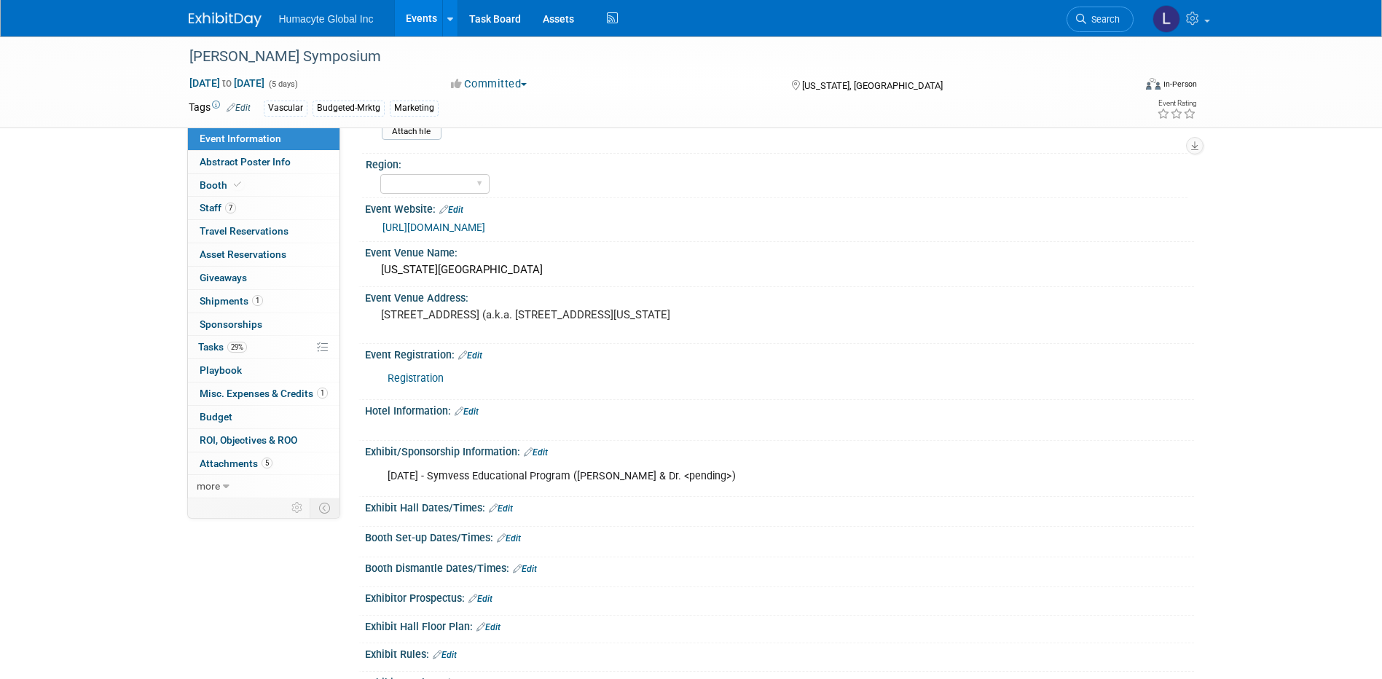
click at [476, 351] on link "Edit" at bounding box center [470, 355] width 24 height 10
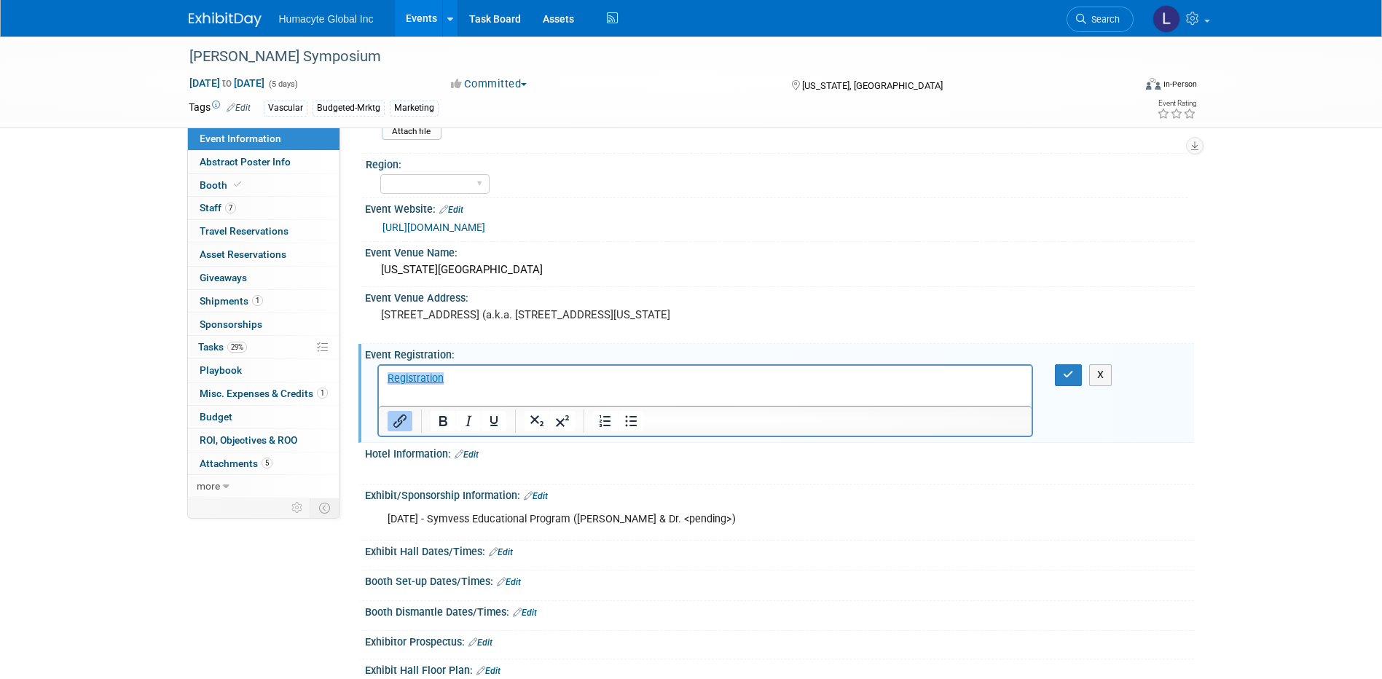
scroll to position [0, 0]
click at [494, 386] on html "﻿Registration" at bounding box center [704, 376] width 653 height 20
click at [478, 374] on p "Registration" at bounding box center [705, 379] width 637 height 15
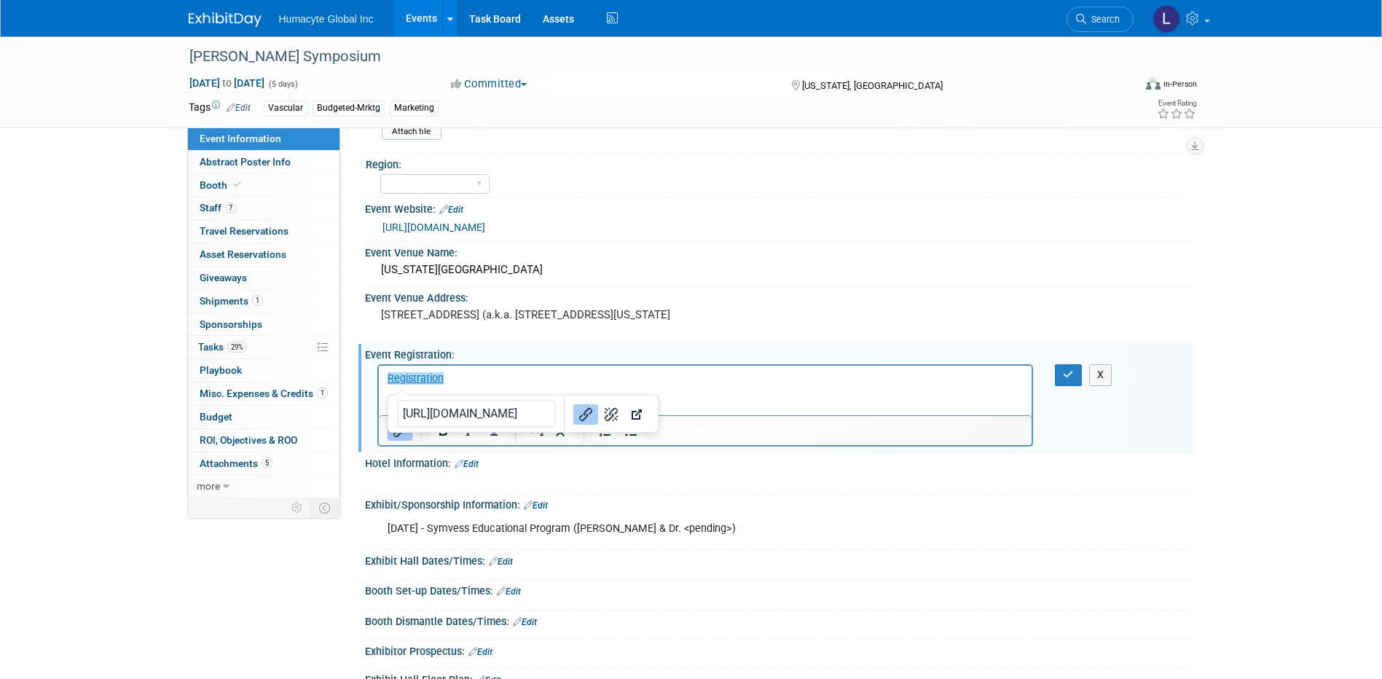
click at [726, 395] on p "Rich Text Area. Press ALT-0 for help." at bounding box center [705, 393] width 637 height 15
drag, startPoint x: 706, startPoint y: 390, endPoint x: 706, endPoint y: 400, distance: 9.5
click at [706, 390] on p "Rich Text Area. Press ALT-0 for help." at bounding box center [705, 393] width 637 height 15
click at [702, 404] on p "Registration Link – [DOMAIN_NAME][URL]﻿" at bounding box center [705, 408] width 637 height 15
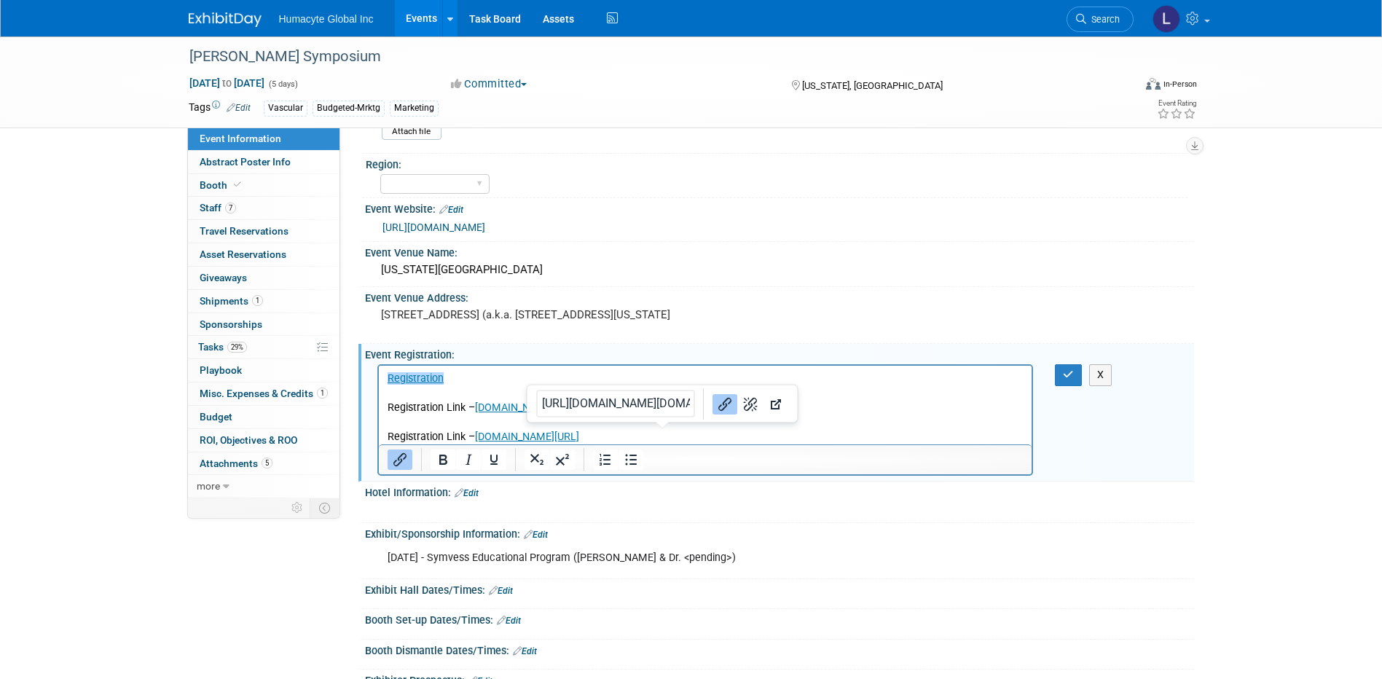
click at [809, 432] on p "Registration Link – [DOMAIN_NAME][URL]" at bounding box center [705, 437] width 637 height 15
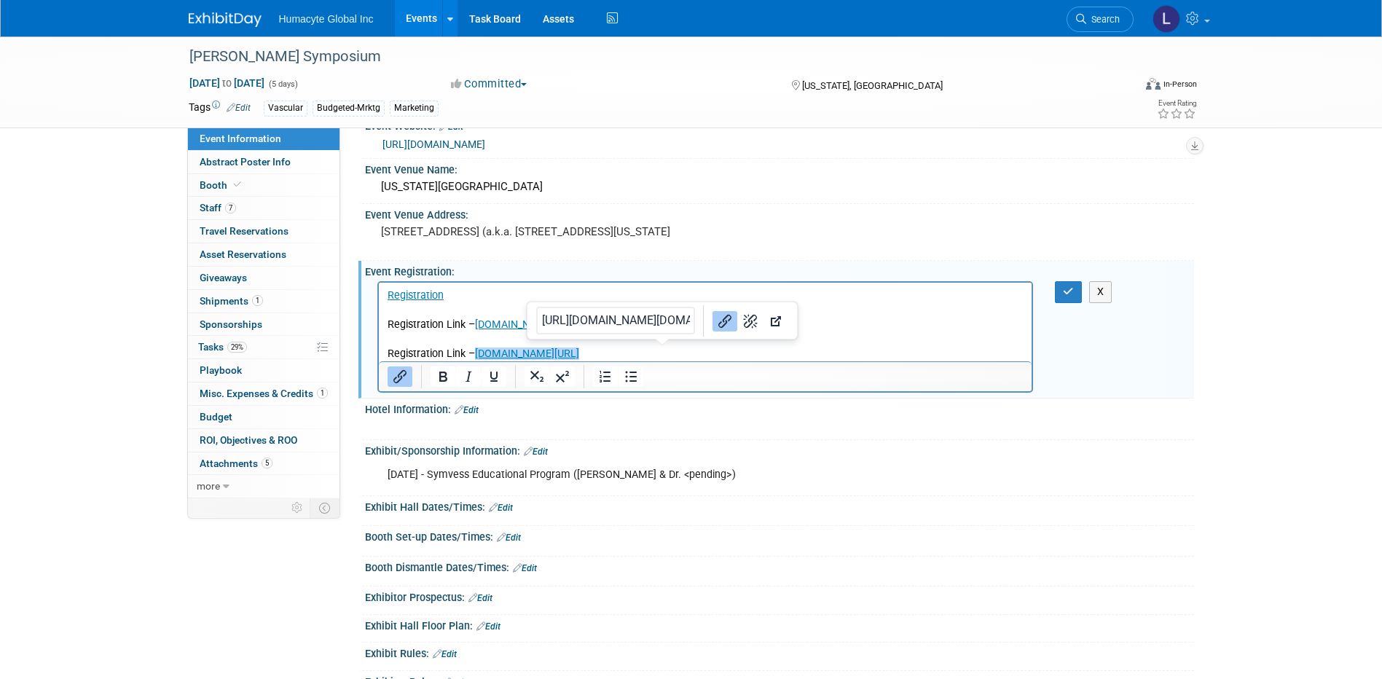
scroll to position [364, 0]
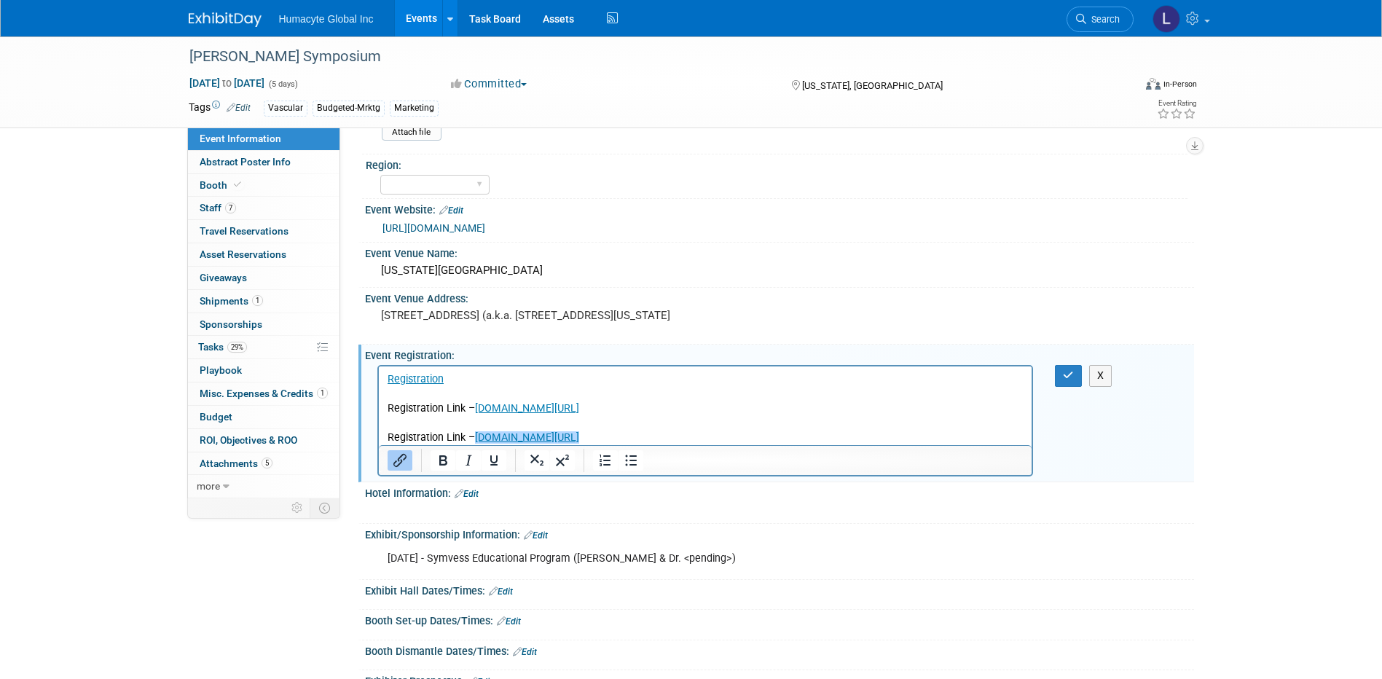
click at [681, 431] on p "Registration Link – [DOMAIN_NAME][URL]﻿" at bounding box center [705, 438] width 637 height 15
drag, startPoint x: 600, startPoint y: 438, endPoint x: 353, endPoint y: 453, distance: 246.7
click at [378, 445] on html "Registration Registration Link – [DOMAIN_NAME][URL] Registration Link – [DOMAIN…" at bounding box center [704, 405] width 653 height 79
paste body "Rich Text Area. Press ALT-0 for help."
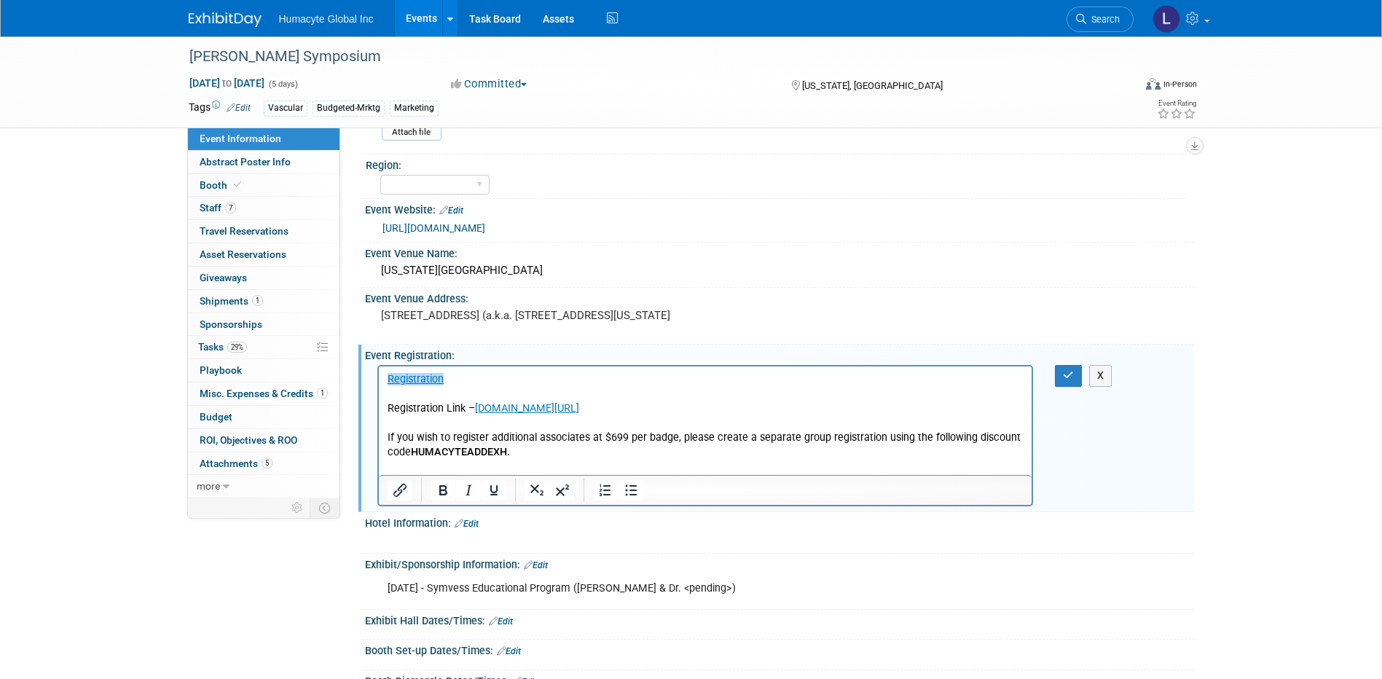
click at [516, 452] on p "If you wish to register additional associates at $699 per badge, please create …" at bounding box center [705, 445] width 637 height 29
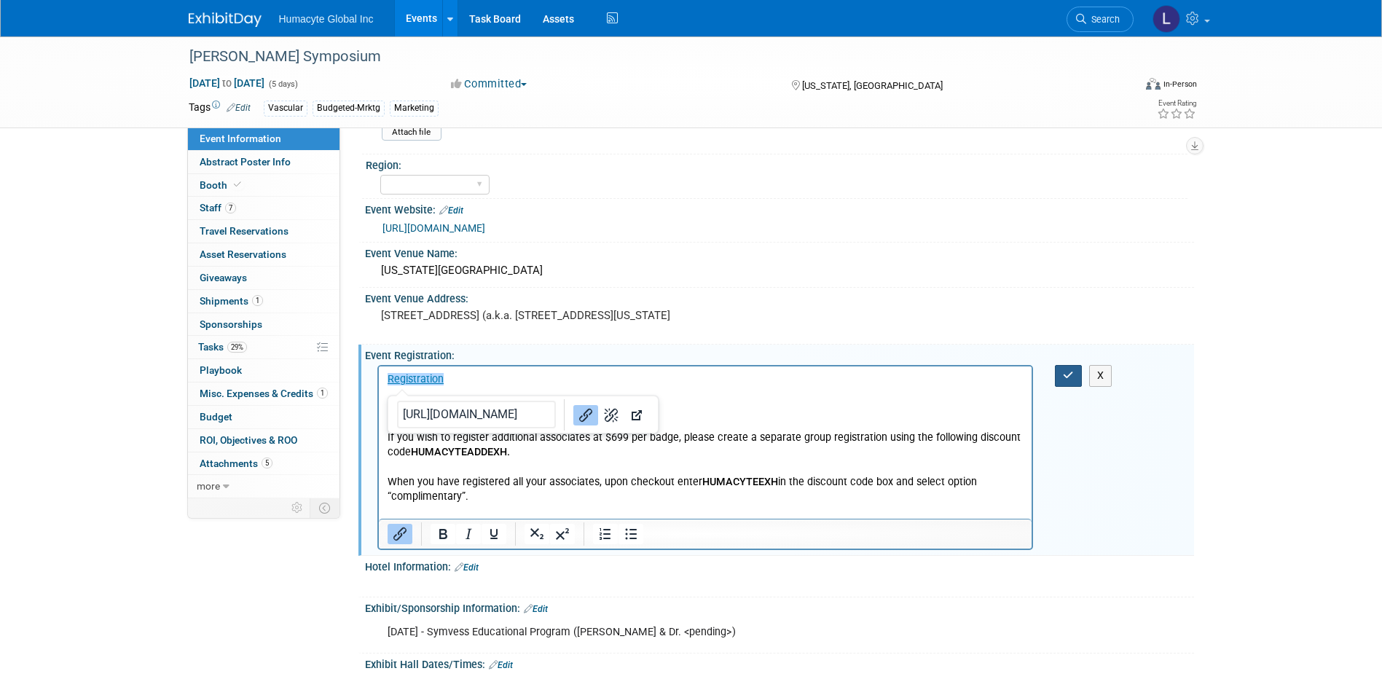
click at [1059, 372] on button "button" at bounding box center [1068, 375] width 27 height 21
click at [1059, 373] on div "Registration X" at bounding box center [779, 456] width 829 height 190
